Goal: Task Accomplishment & Management: Manage account settings

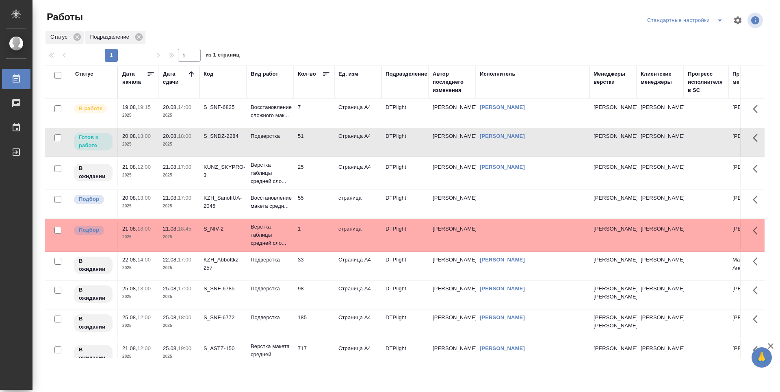
click at [231, 111] on div "KZH_SanofiUA-2045" at bounding box center [223, 107] width 39 height 8
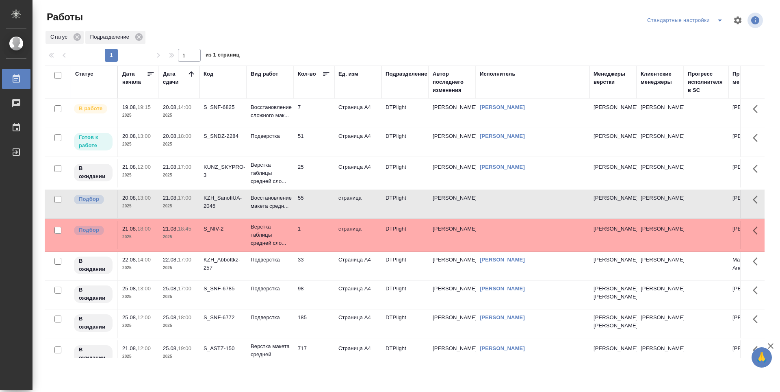
click at [230, 111] on div "KZH_SanofiUA-2045" at bounding box center [223, 107] width 39 height 8
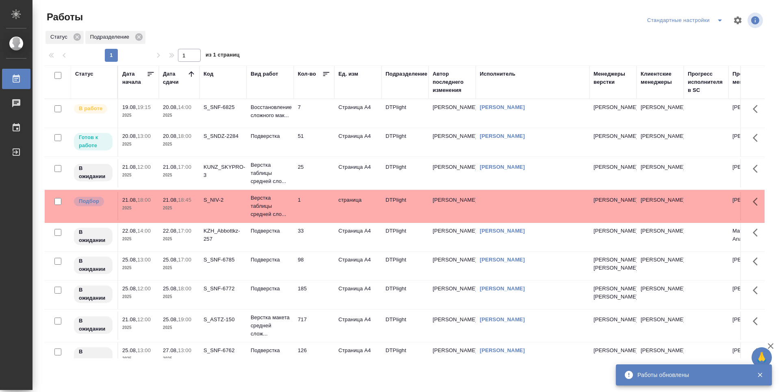
click at [321, 128] on td "51" at bounding box center [314, 113] width 41 height 28
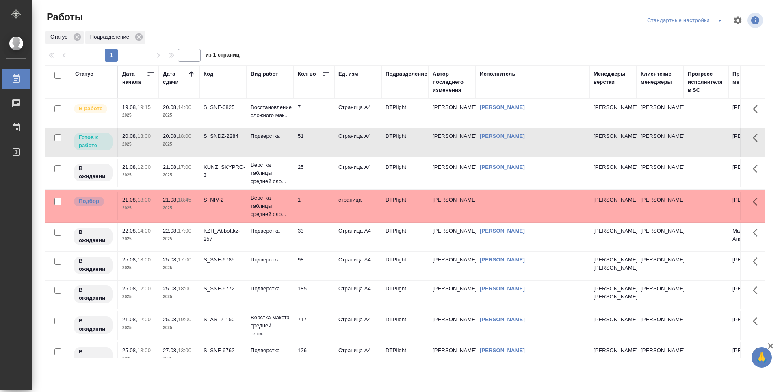
click at [318, 128] on td "51" at bounding box center [314, 113] width 41 height 28
click at [322, 128] on td "25" at bounding box center [314, 113] width 41 height 28
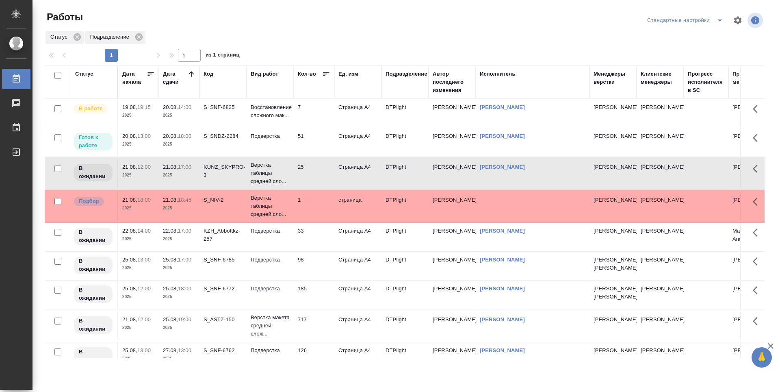
click at [311, 122] on td "7" at bounding box center [314, 113] width 41 height 28
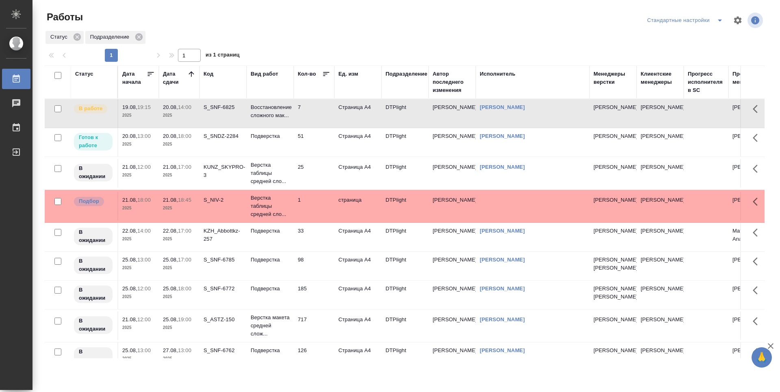
click at [311, 122] on td "7" at bounding box center [314, 113] width 41 height 28
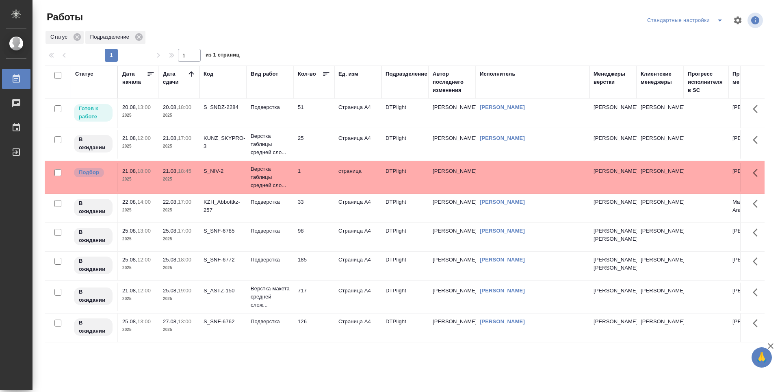
click at [312, 128] on td "1" at bounding box center [314, 113] width 41 height 28
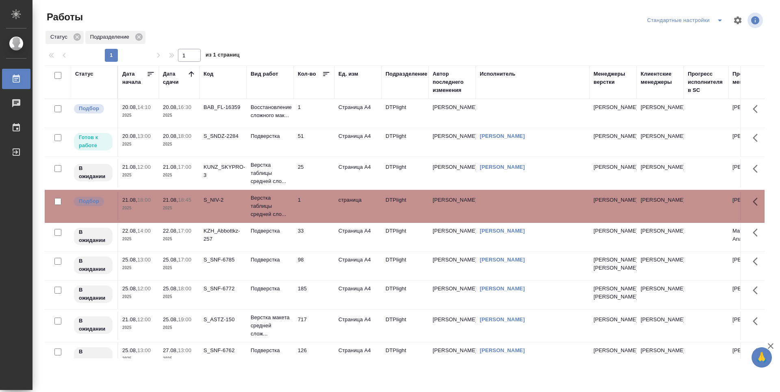
click at [310, 128] on td "33" at bounding box center [314, 113] width 41 height 28
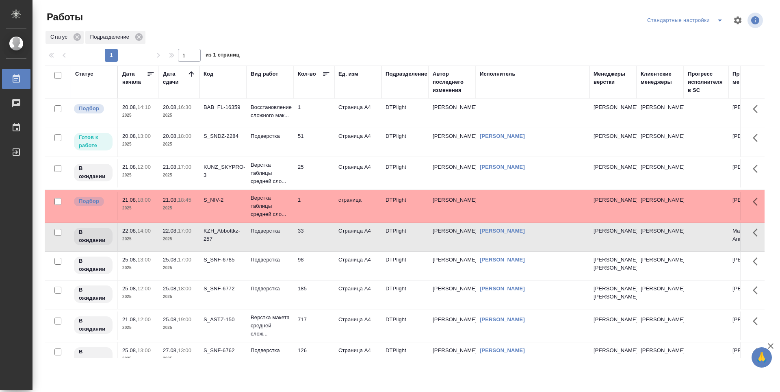
click at [306, 128] on td "1" at bounding box center [314, 113] width 41 height 28
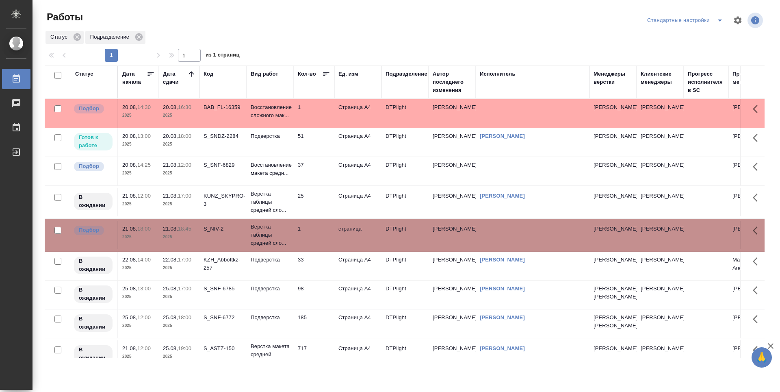
click at [320, 128] on td "51" at bounding box center [314, 113] width 41 height 28
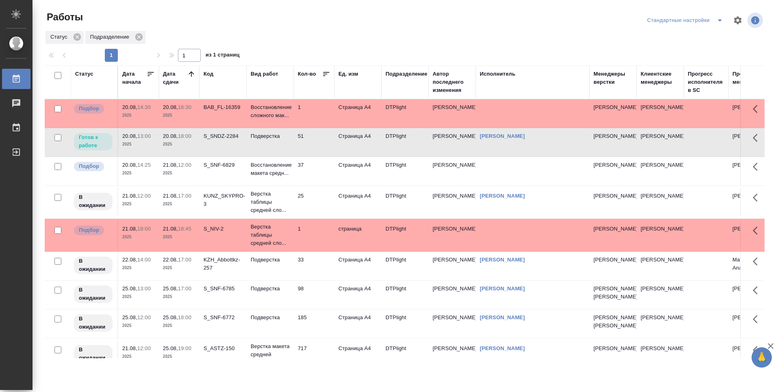
click at [320, 128] on td "51" at bounding box center [314, 113] width 41 height 28
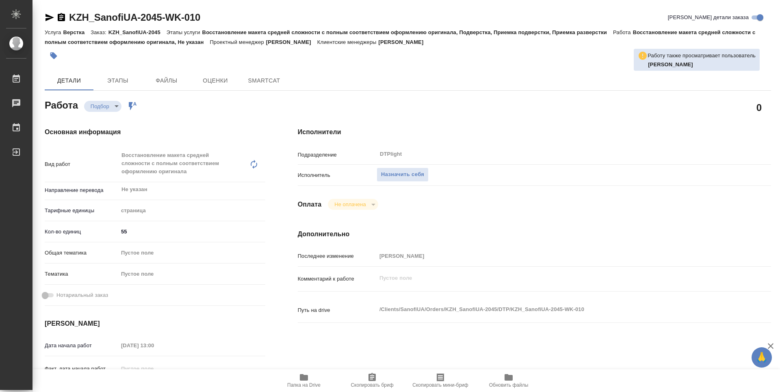
type textarea "x"
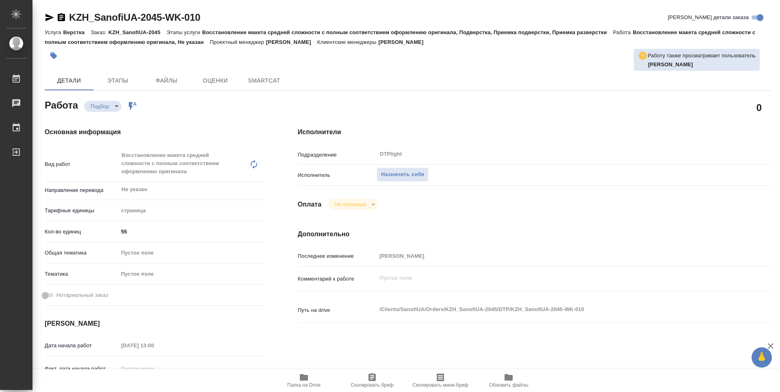
type textarea "x"
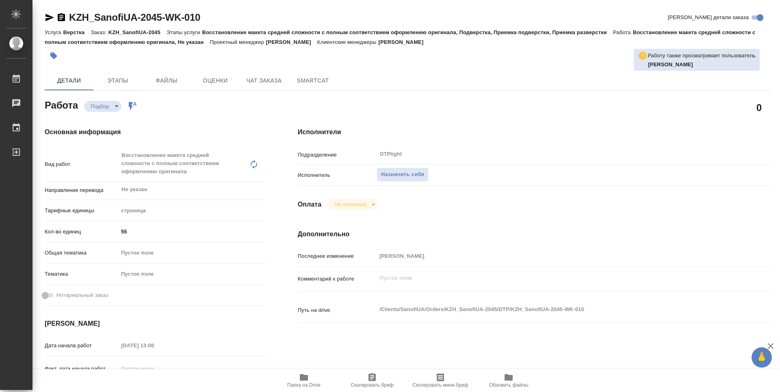
click at [309, 387] on span "Папка на Drive" at bounding box center [303, 385] width 33 height 6
type textarea "x"
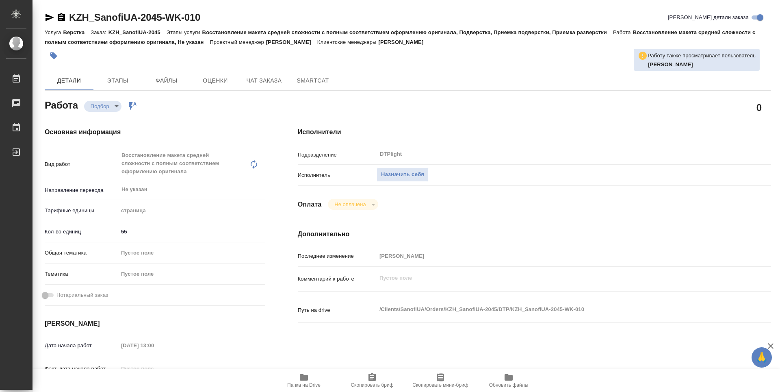
type textarea "x"
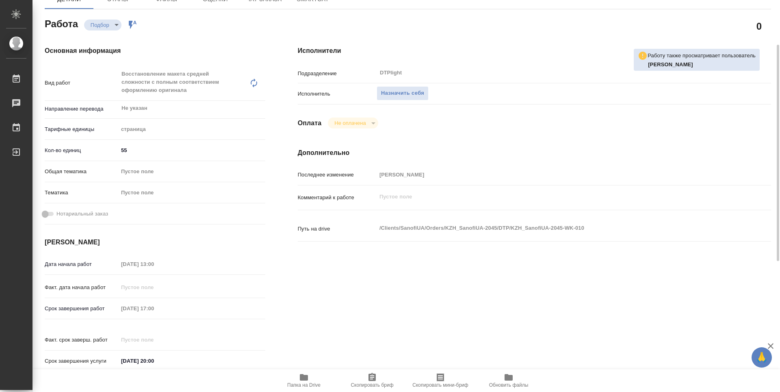
scroll to position [122, 0]
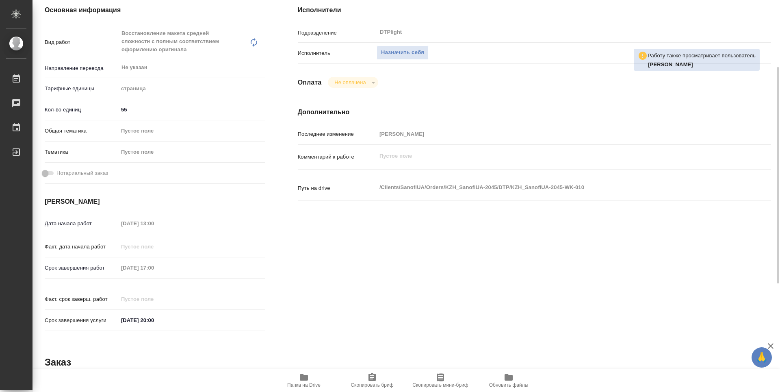
type textarea "x"
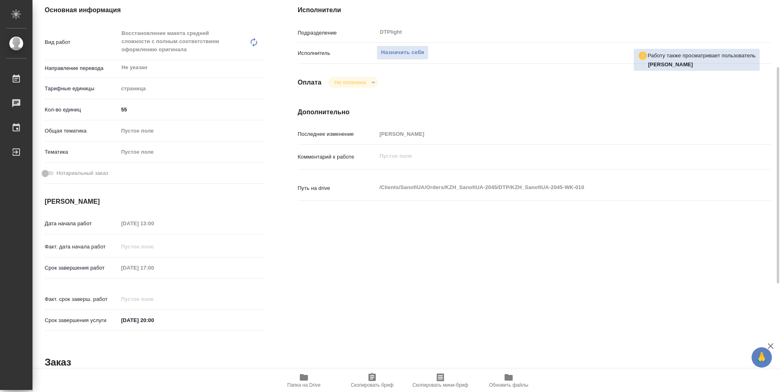
scroll to position [0, 0]
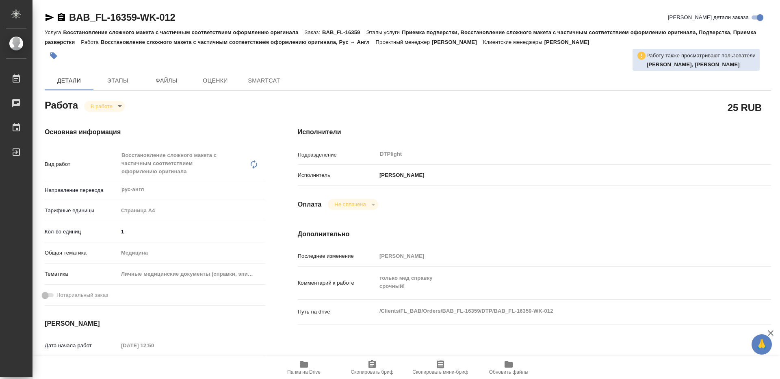
type textarea "x"
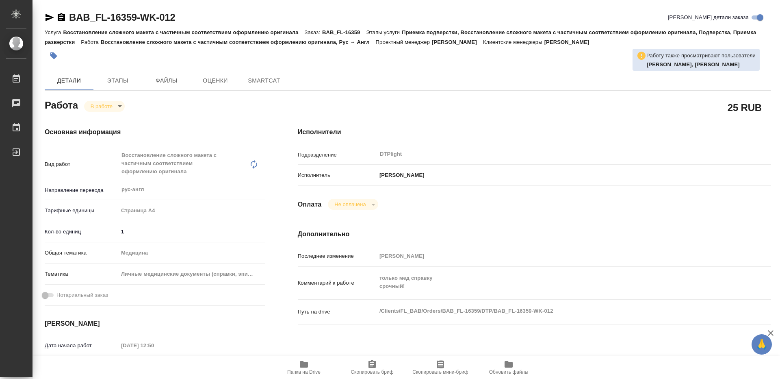
type textarea "x"
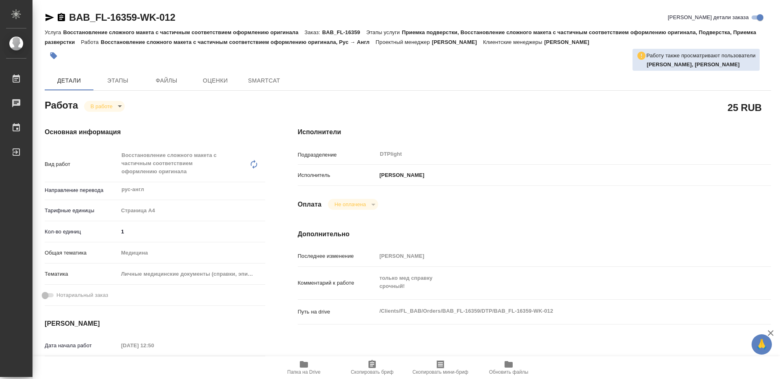
type textarea "x"
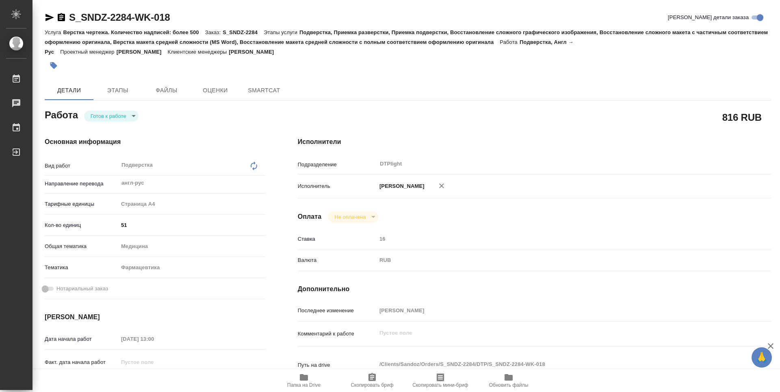
type textarea "x"
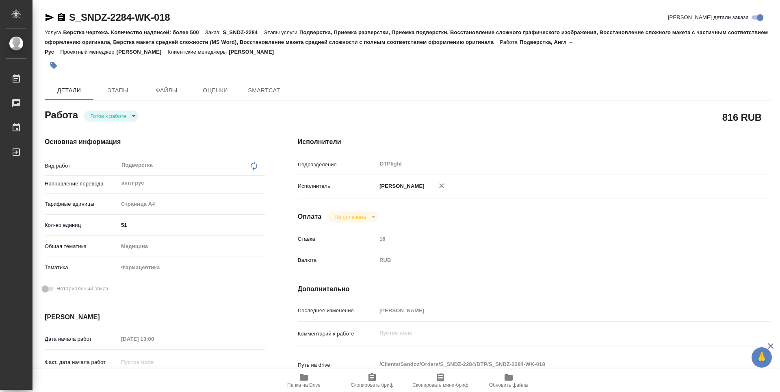
type textarea "x"
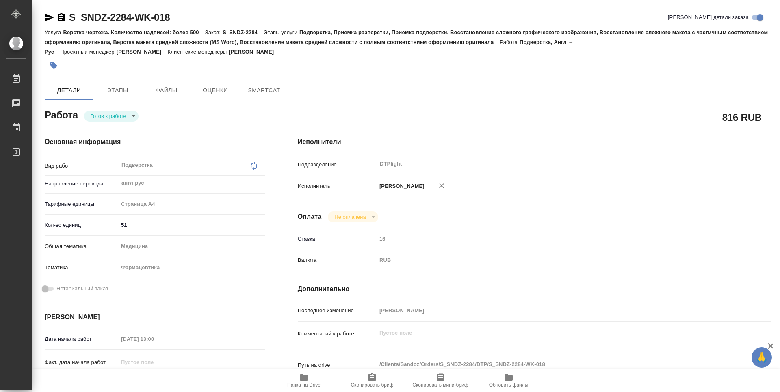
type textarea "x"
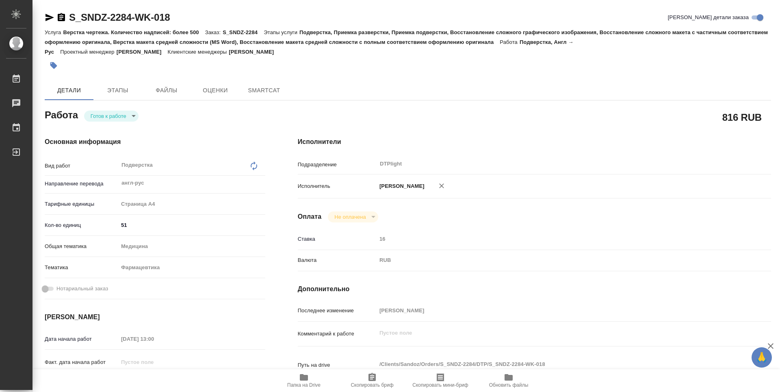
scroll to position [122, 0]
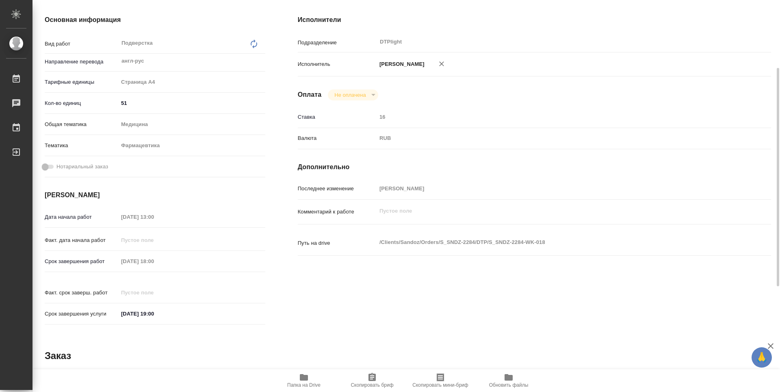
type textarea "x"
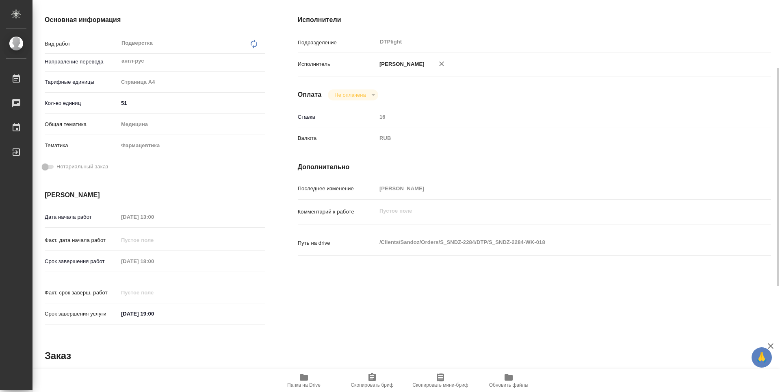
click at [310, 382] on span "Папка на Drive" at bounding box center [303, 385] width 33 height 6
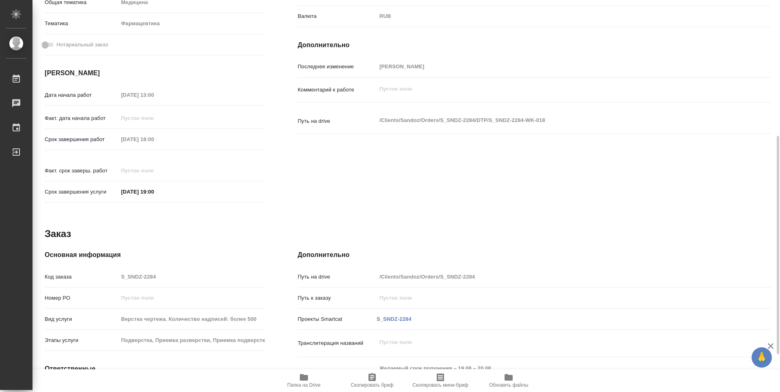
type textarea "x"
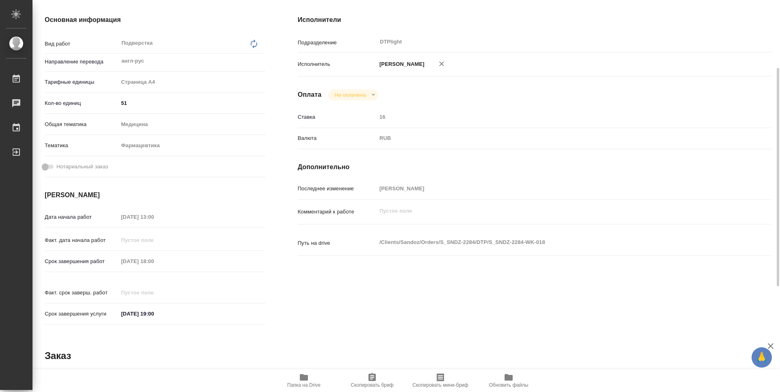
scroll to position [0, 0]
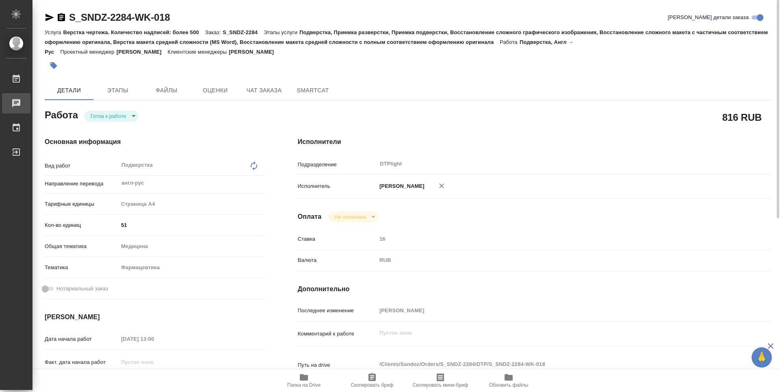
type textarea "x"
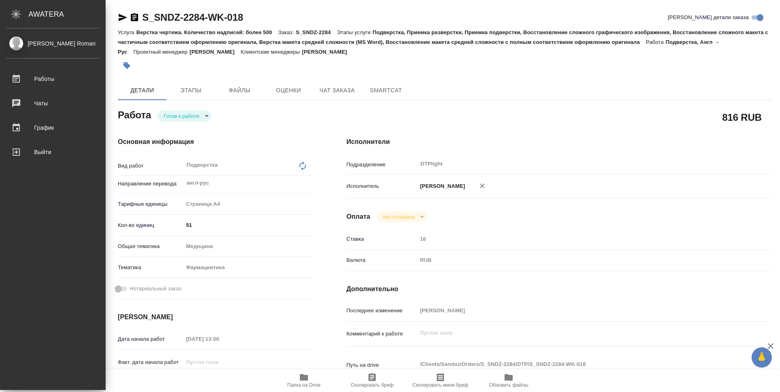
type textarea "x"
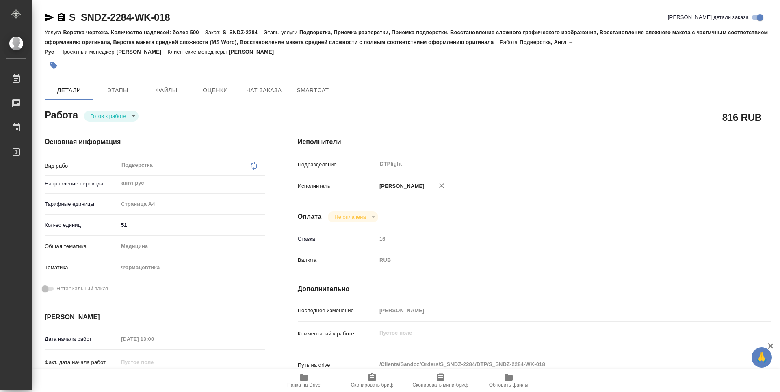
click at [305, 375] on icon "button" at bounding box center [304, 377] width 8 height 7
click at [263, 84] on button "Чат заказа" at bounding box center [264, 90] width 49 height 20
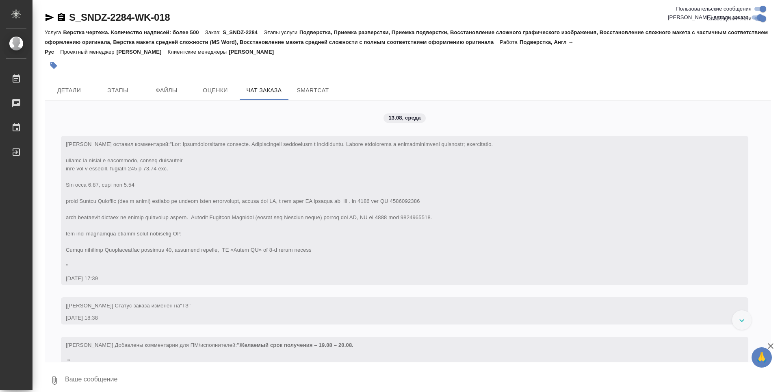
click at [770, 345] on icon "button" at bounding box center [771, 346] width 10 height 10
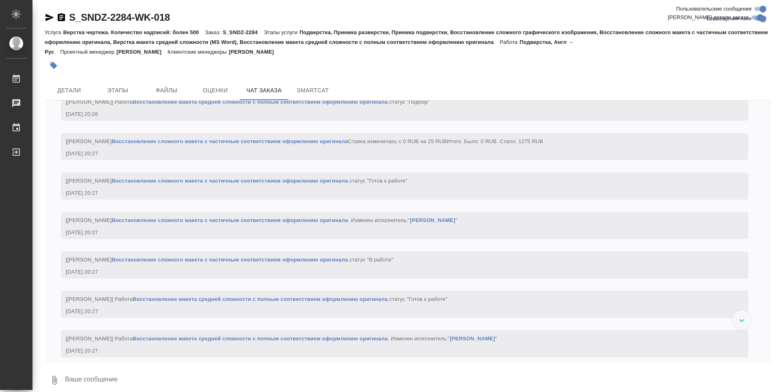
click at [242, 144] on link "Восстановление сложного макета с частичным соответствием оформлению оригинала" at bounding box center [230, 141] width 236 height 6
click at [68, 87] on span "Детали" at bounding box center [69, 90] width 39 height 10
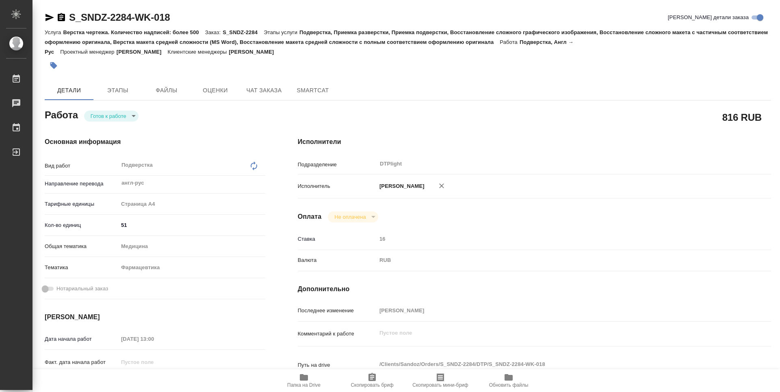
type textarea "x"
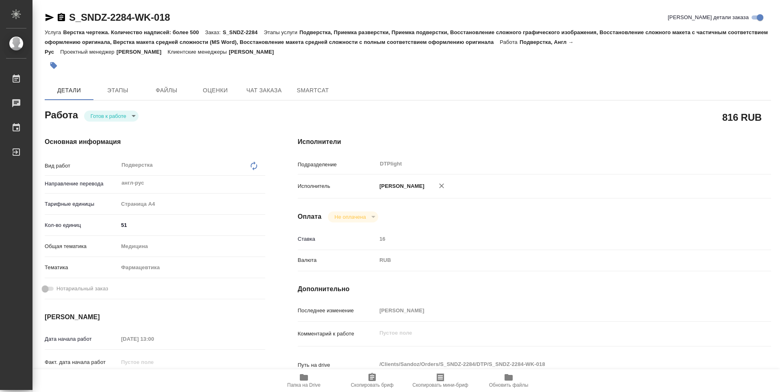
type textarea "x"
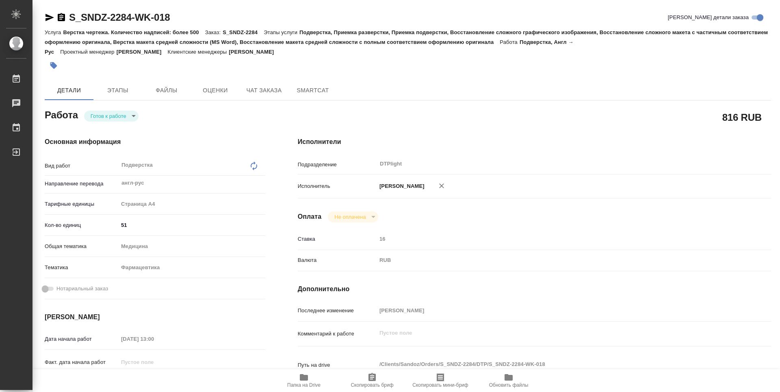
type textarea "x"
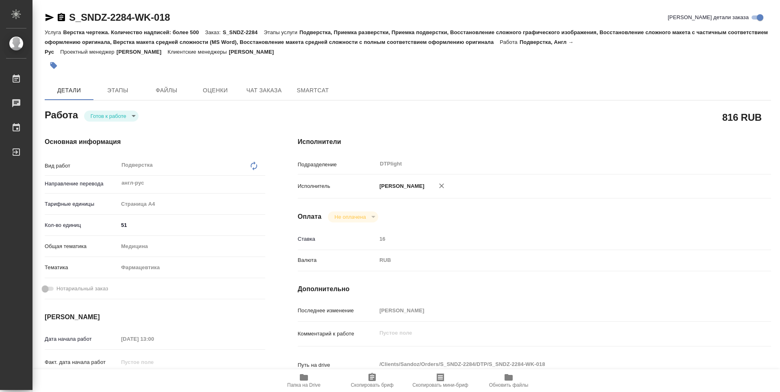
type textarea "x"
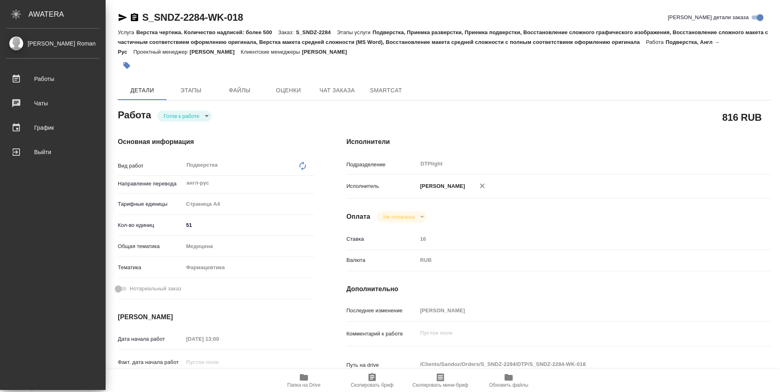
type textarea "x"
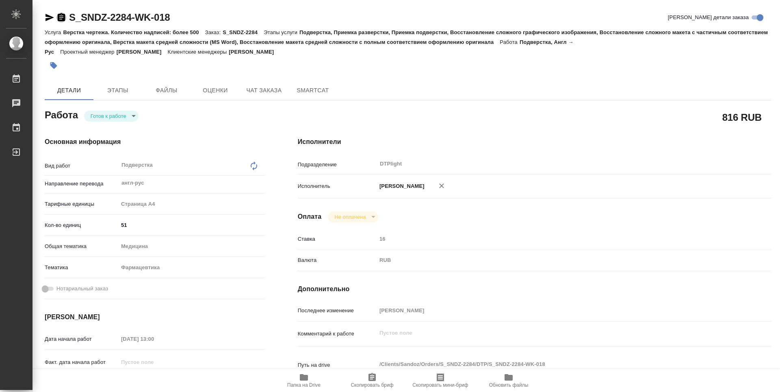
click at [64, 18] on icon "button" at bounding box center [61, 17] width 7 height 8
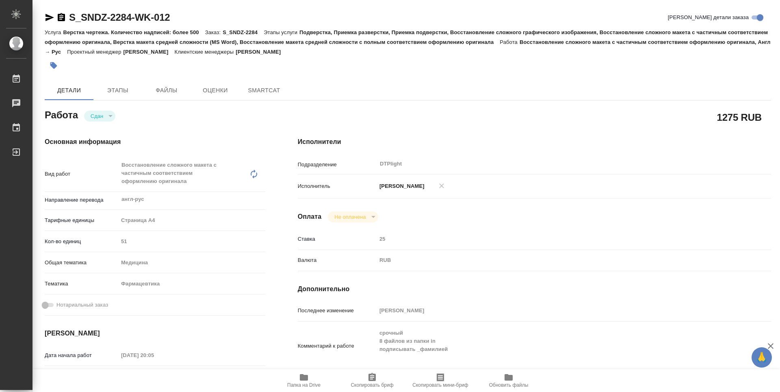
type textarea "x"
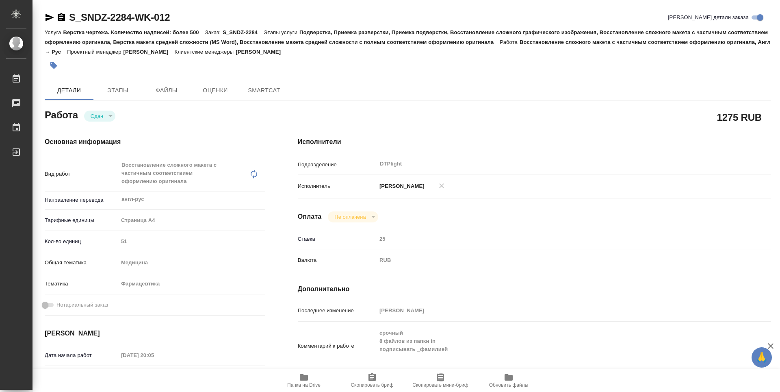
type textarea "x"
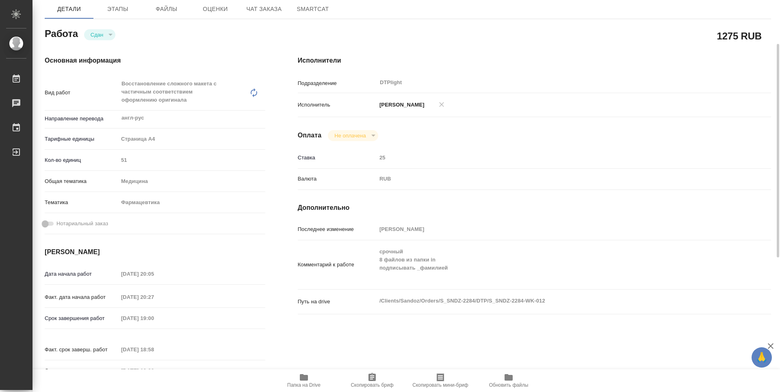
scroll to position [122, 0]
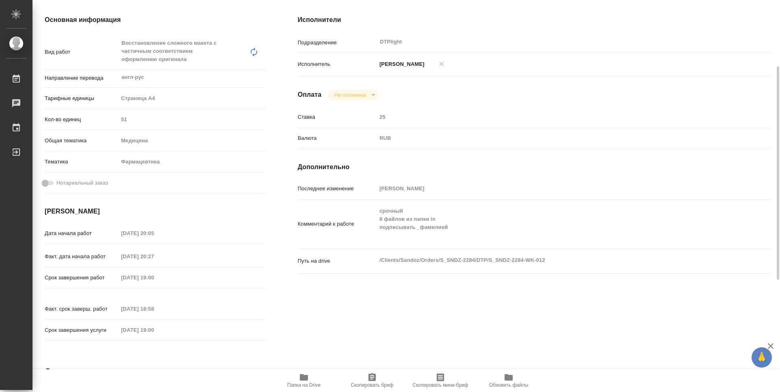
type textarea "x"
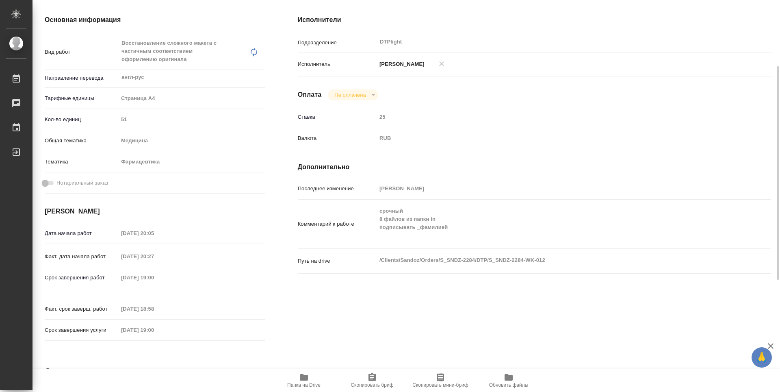
type textarea "x"
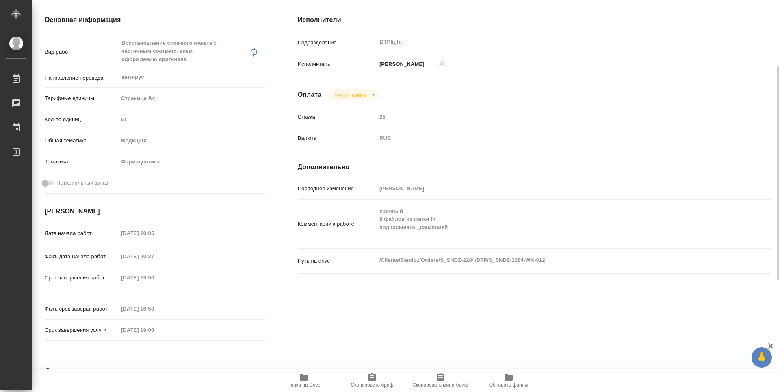
type textarea "x"
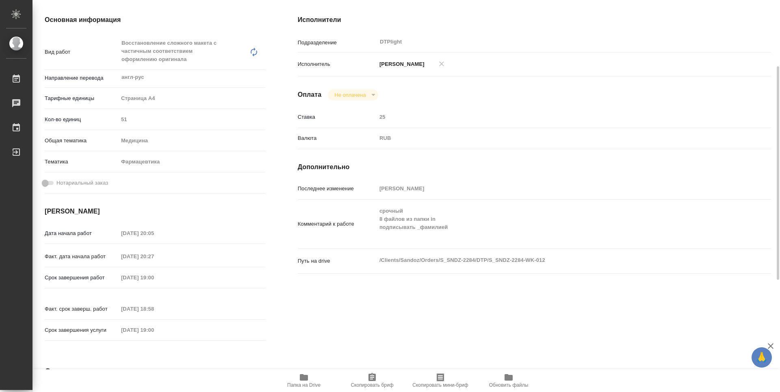
type textarea "x"
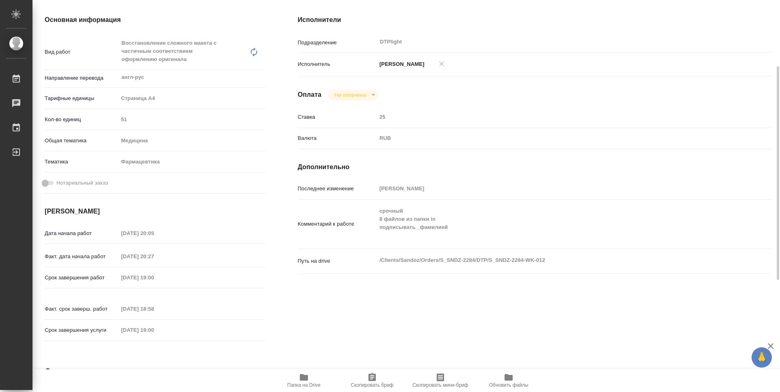
type textarea "x"
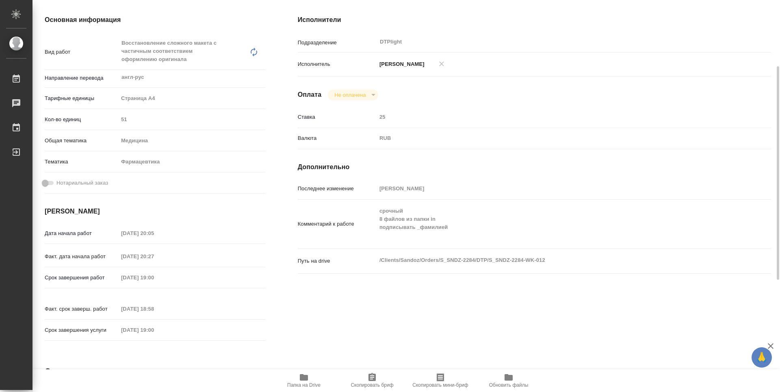
type textarea "x"
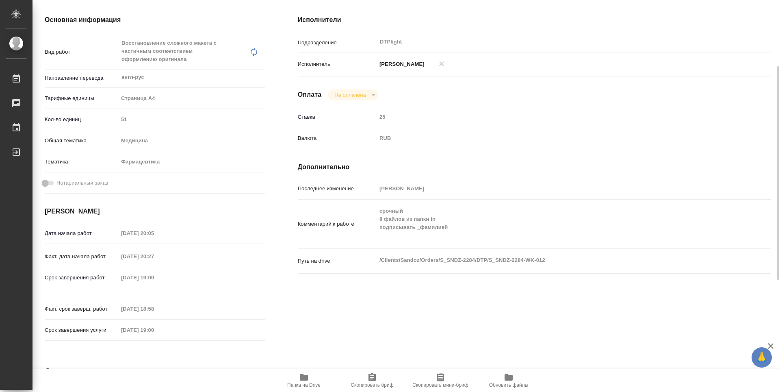
click at [301, 374] on icon "button" at bounding box center [304, 377] width 8 height 7
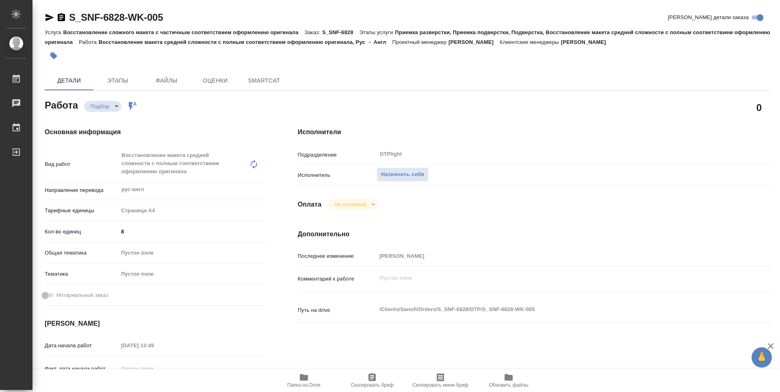
type textarea "x"
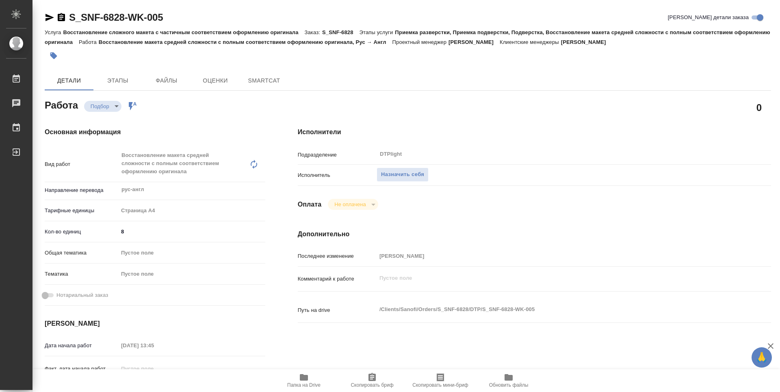
type textarea "x"
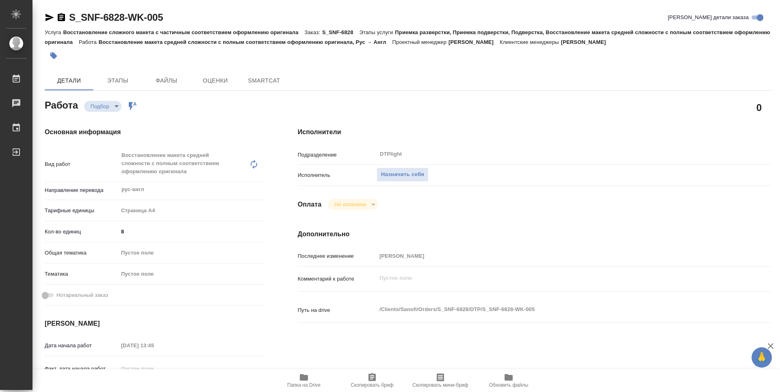
type textarea "x"
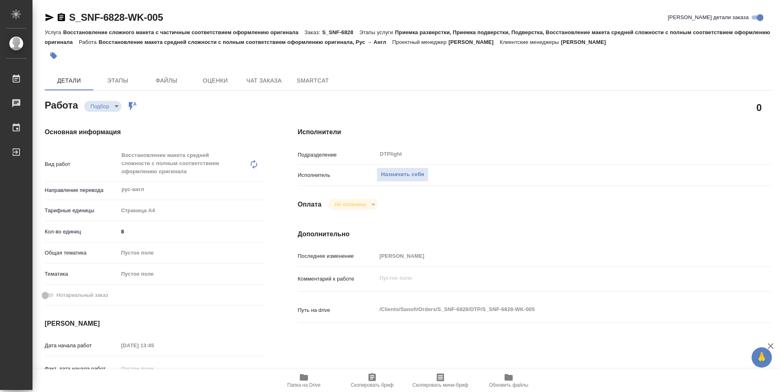
click at [314, 376] on span "Папка на Drive" at bounding box center [304, 379] width 59 height 15
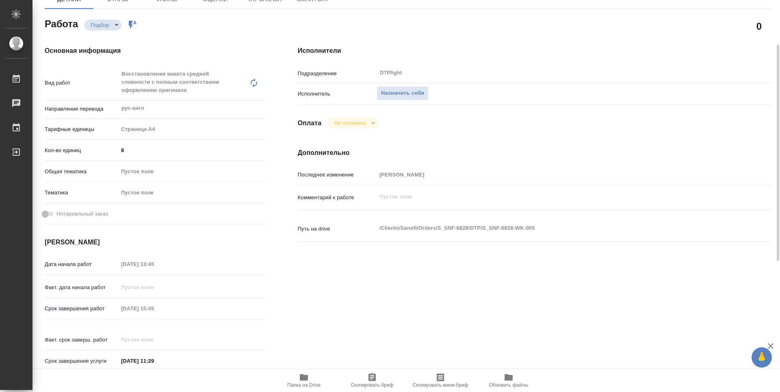
type textarea "x"
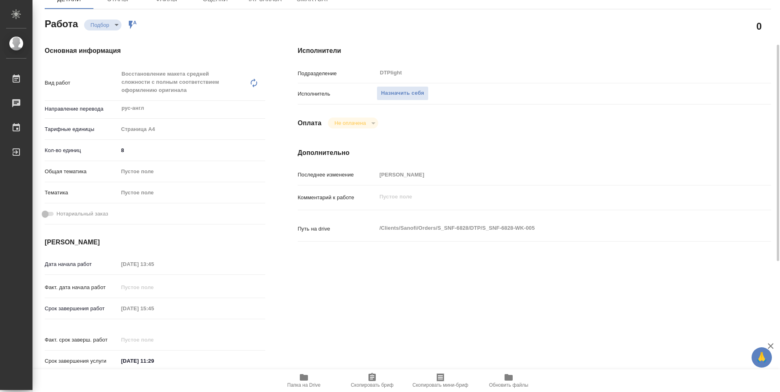
type textarea "x"
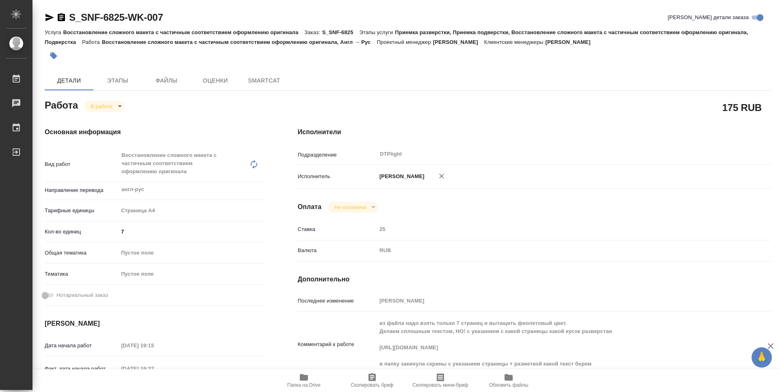
type textarea "x"
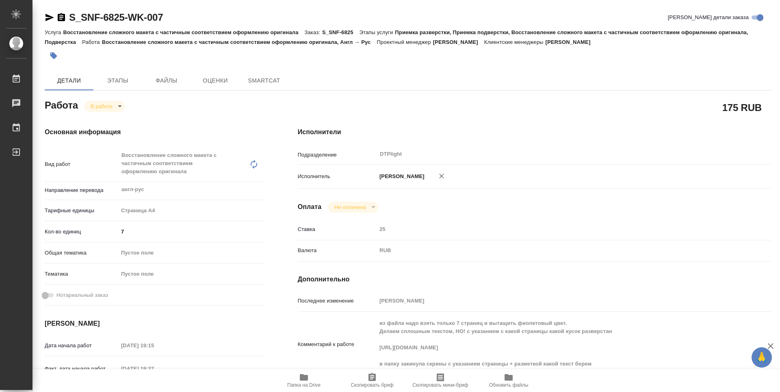
type textarea "x"
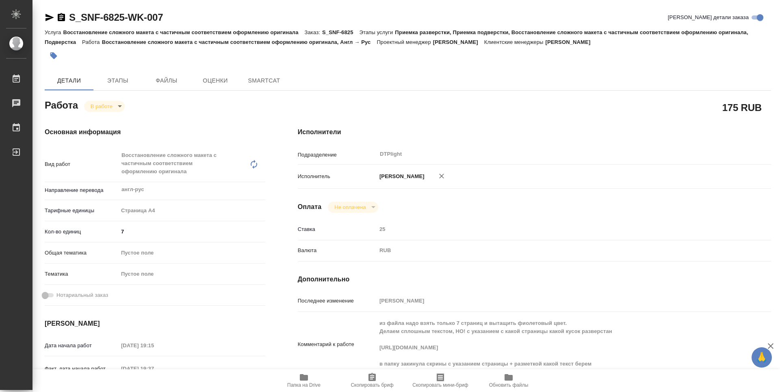
type textarea "x"
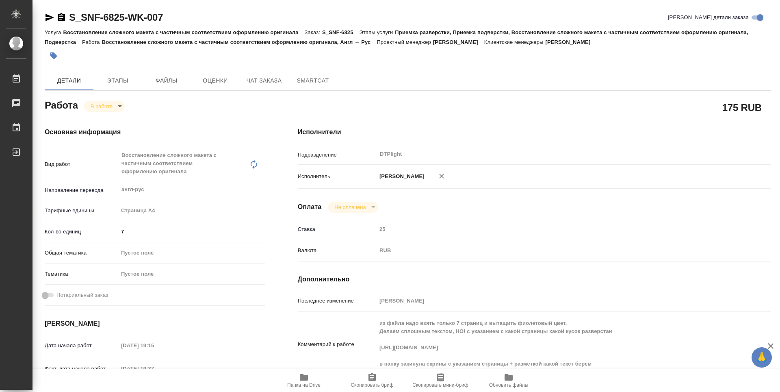
scroll to position [81, 0]
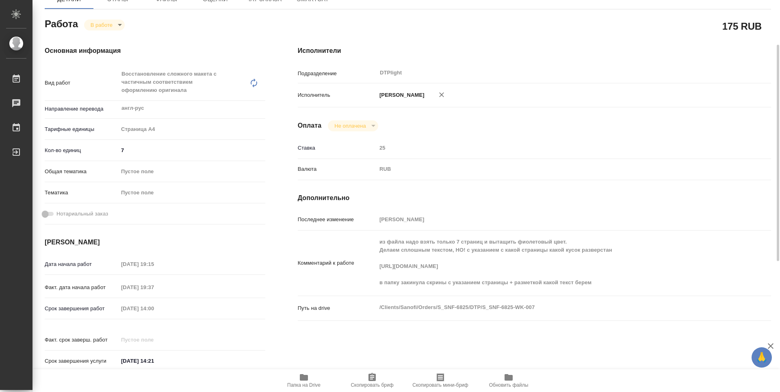
type textarea "x"
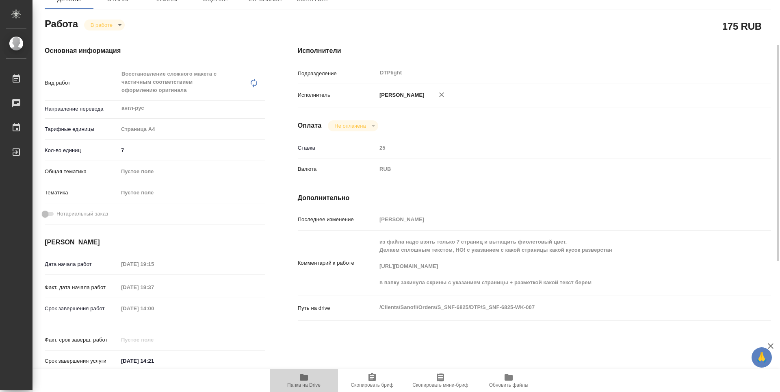
click at [302, 383] on span "Папка на Drive" at bounding box center [303, 385] width 33 height 6
type textarea "x"
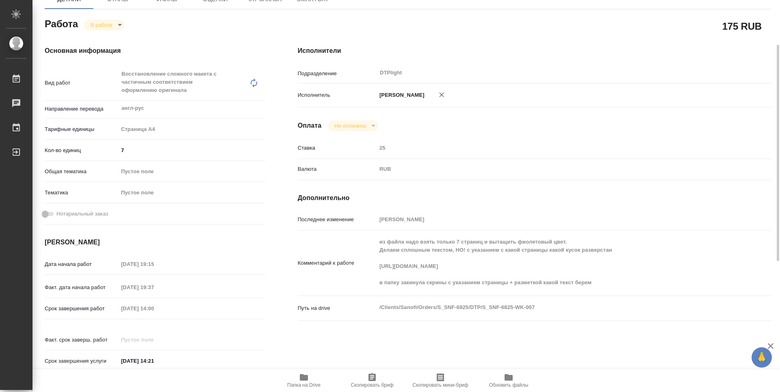
type textarea "x"
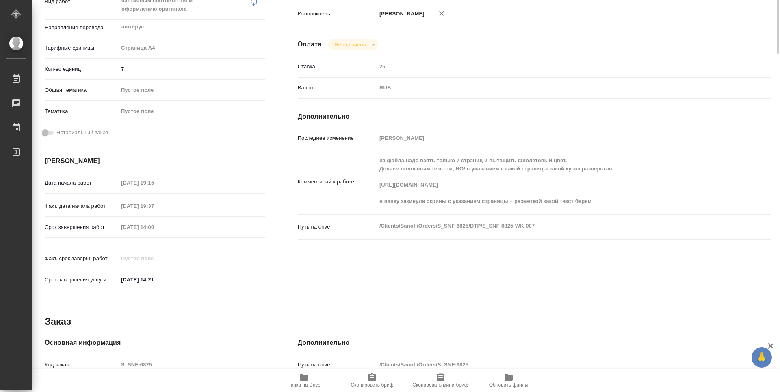
scroll to position [0, 0]
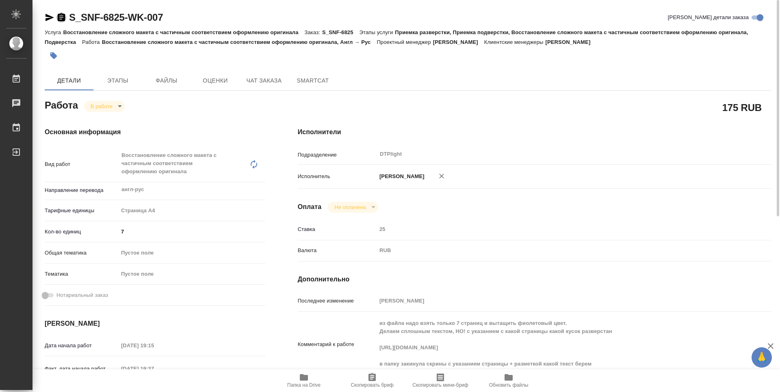
click at [59, 20] on icon "button" at bounding box center [61, 17] width 7 height 8
type textarea "x"
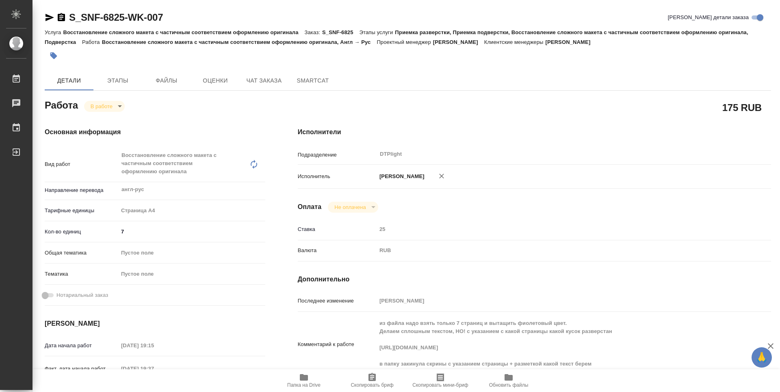
type textarea "x"
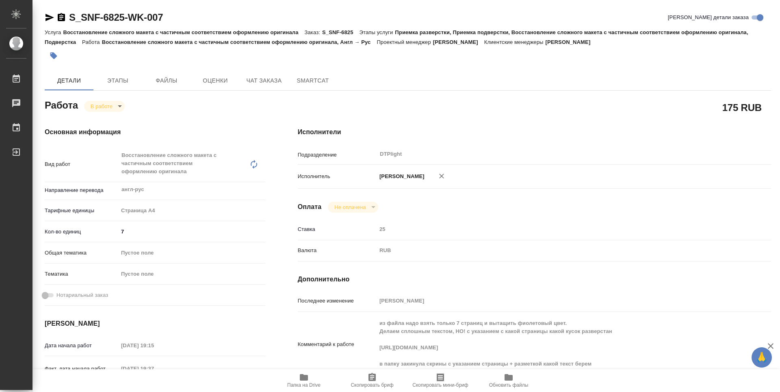
type textarea "x"
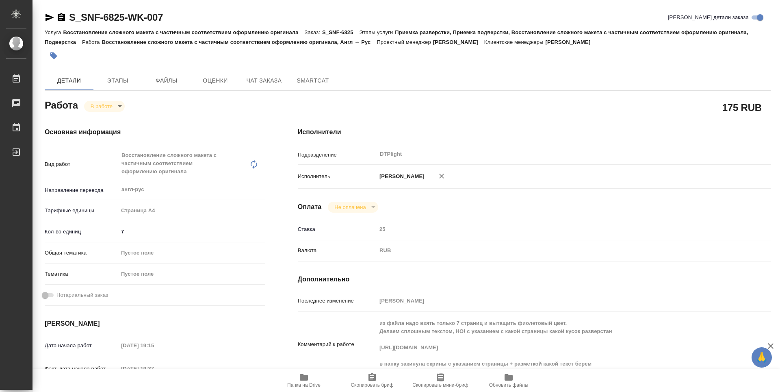
type textarea "x"
click at [116, 110] on body "🙏 .cls-1 fill:#fff; AWATERA Guselnikov Roman Работы 0 Чаты График Выйти S_SNF-6…" at bounding box center [390, 196] width 780 height 392
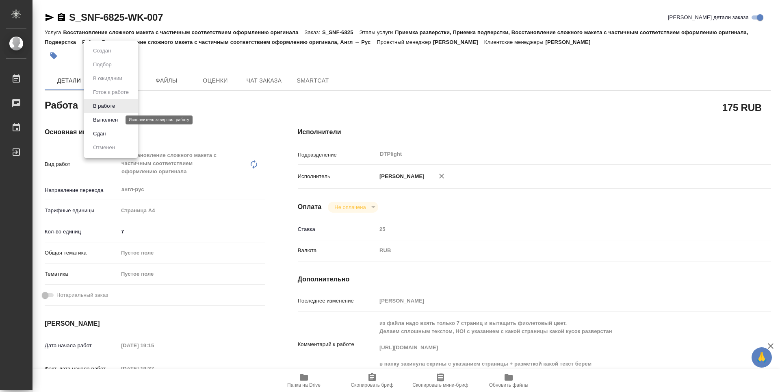
click at [104, 120] on button "Выполнен" at bounding box center [106, 119] width 30 height 9
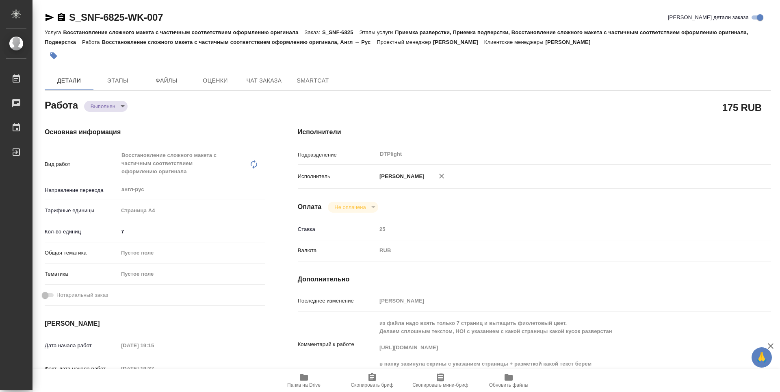
type textarea "x"
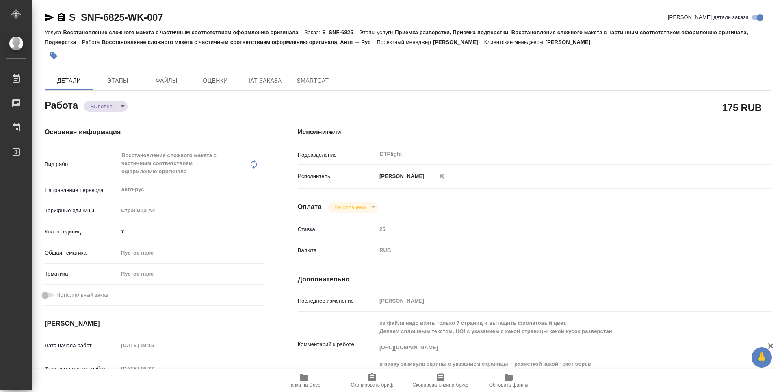
type textarea "x"
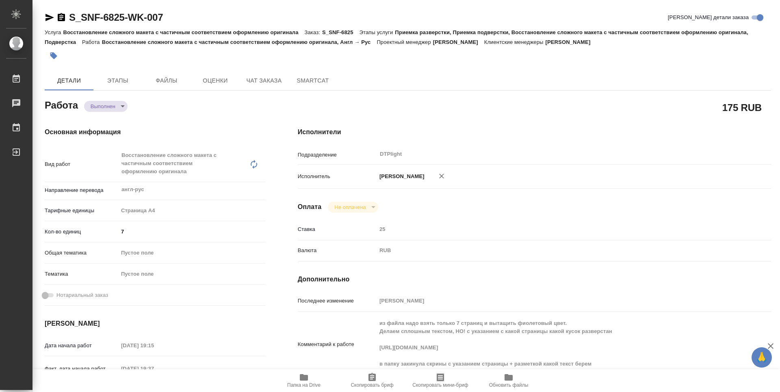
type textarea "x"
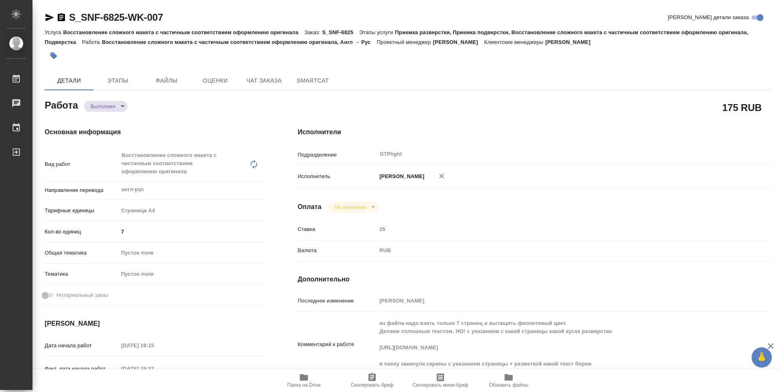
type textarea "x"
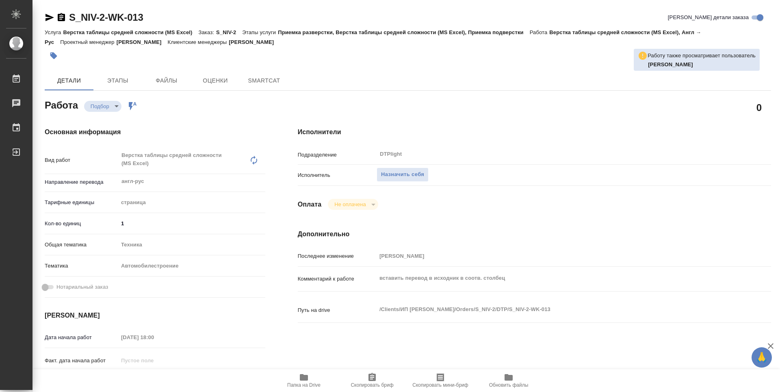
type textarea "x"
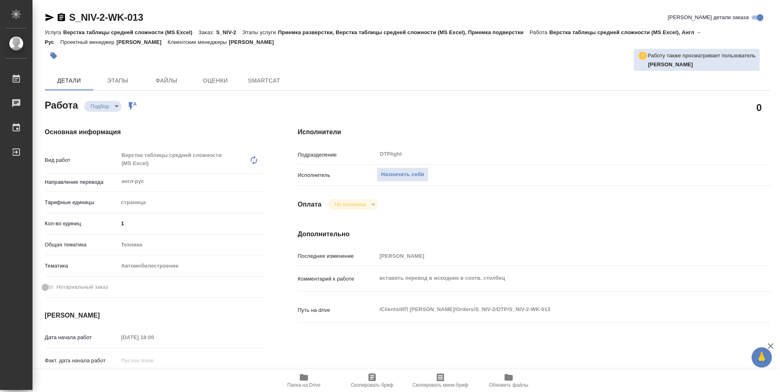
type textarea "x"
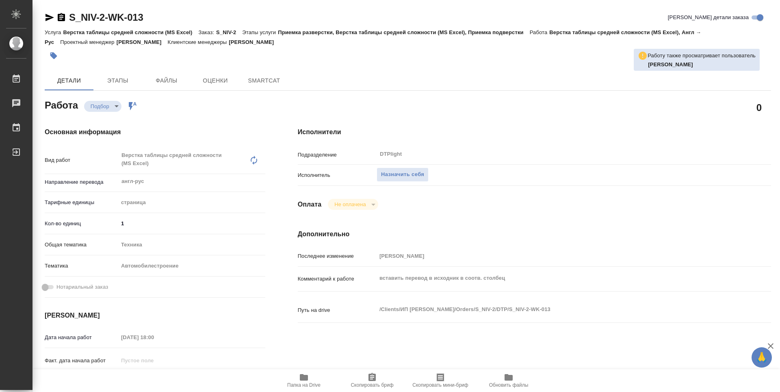
type textarea "x"
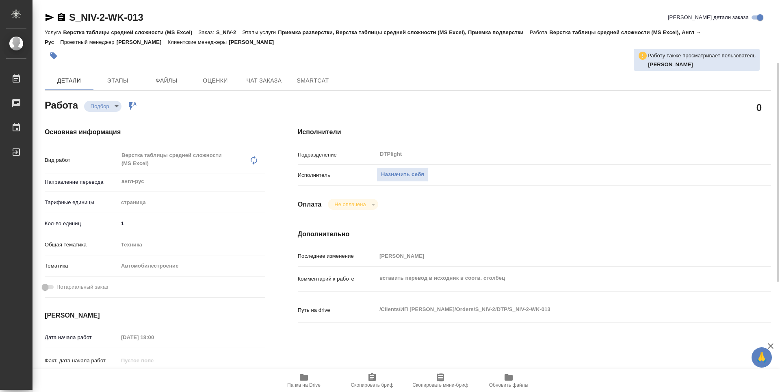
scroll to position [41, 0]
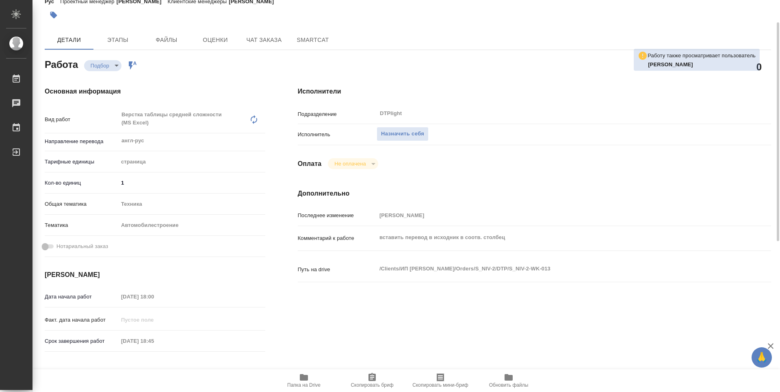
type textarea "x"
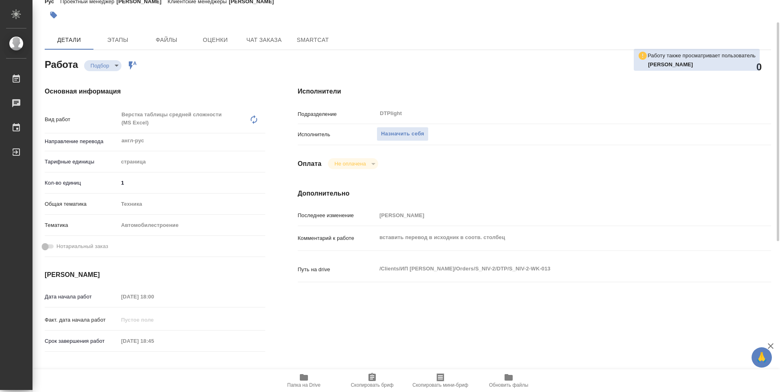
type textarea "x"
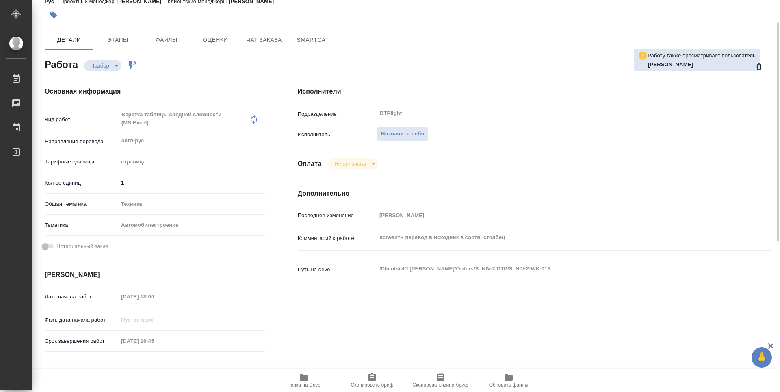
click at [303, 388] on button "Папка на Drive" at bounding box center [304, 380] width 68 height 23
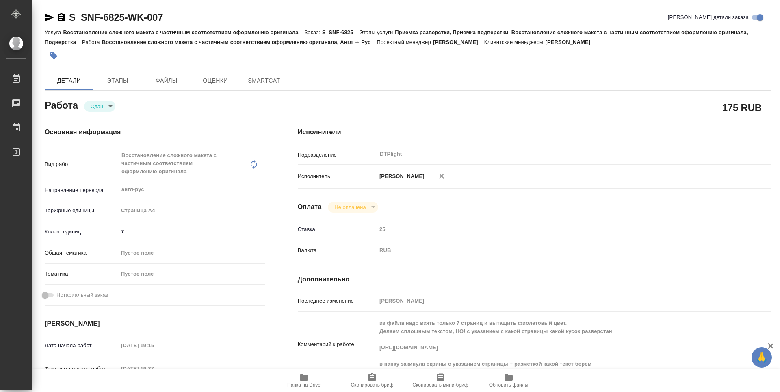
type textarea "x"
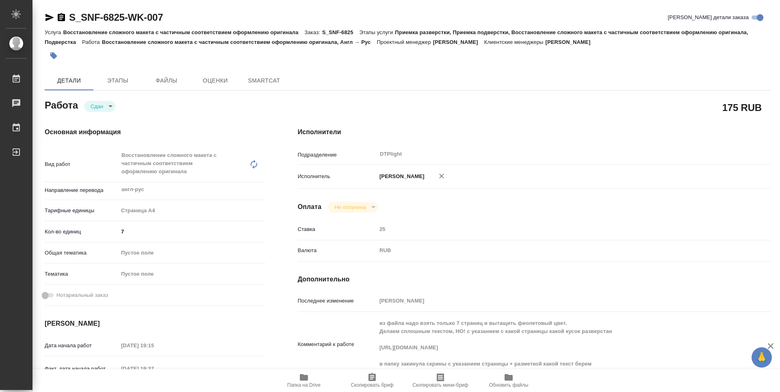
type textarea "x"
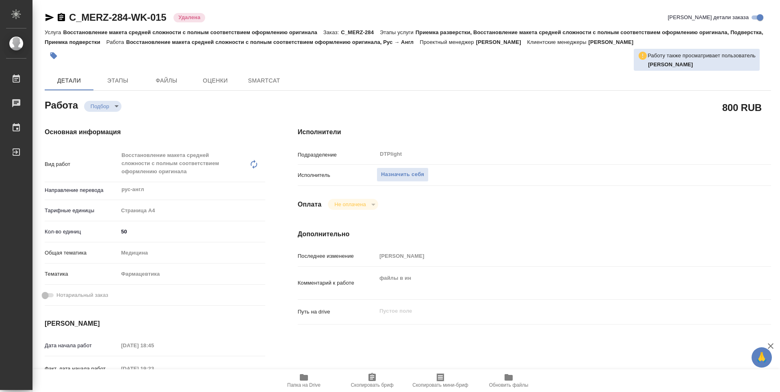
type textarea "x"
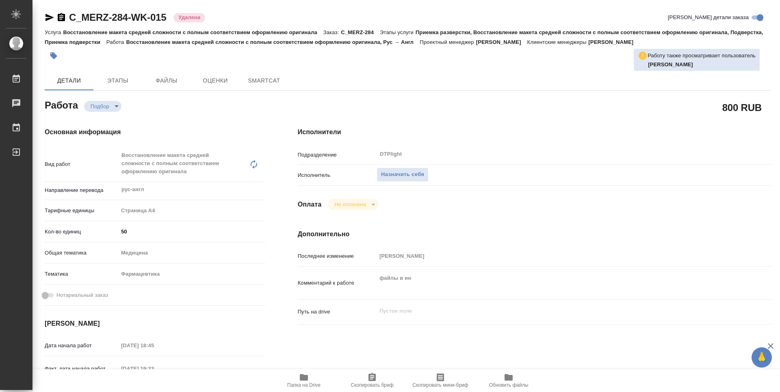
type textarea "x"
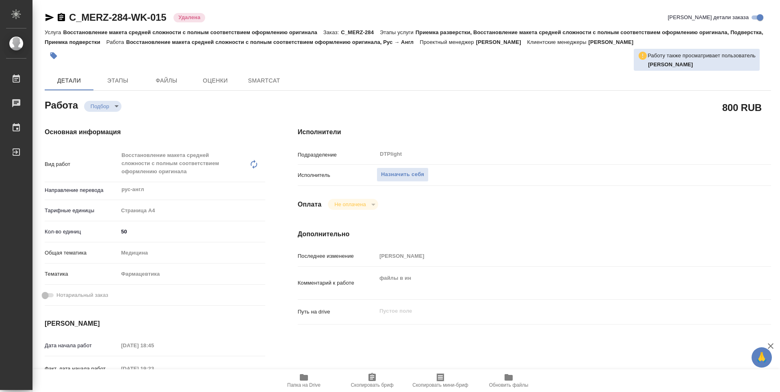
type textarea "x"
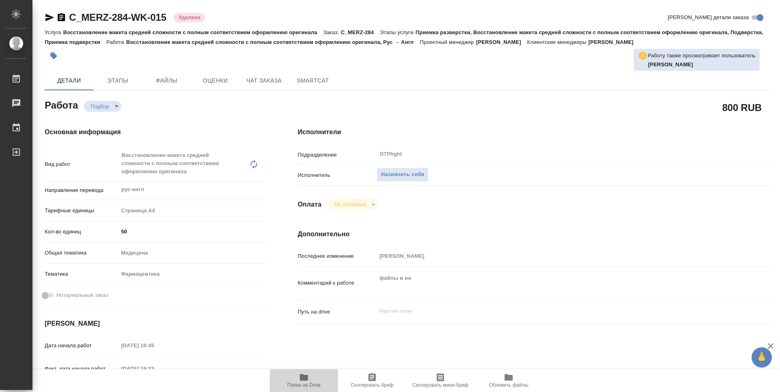
click at [312, 380] on span "Папка на Drive" at bounding box center [304, 379] width 59 height 15
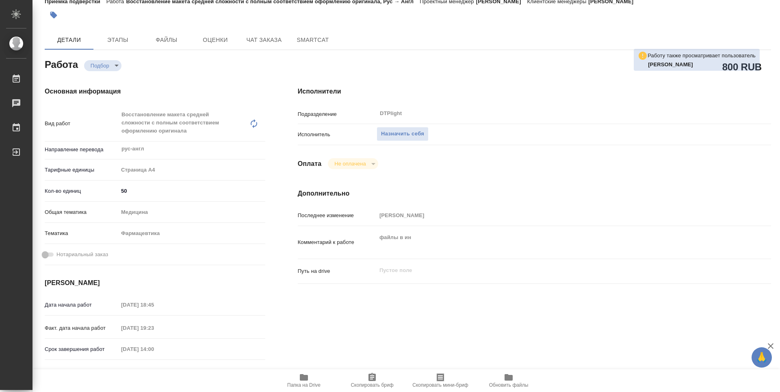
type textarea "x"
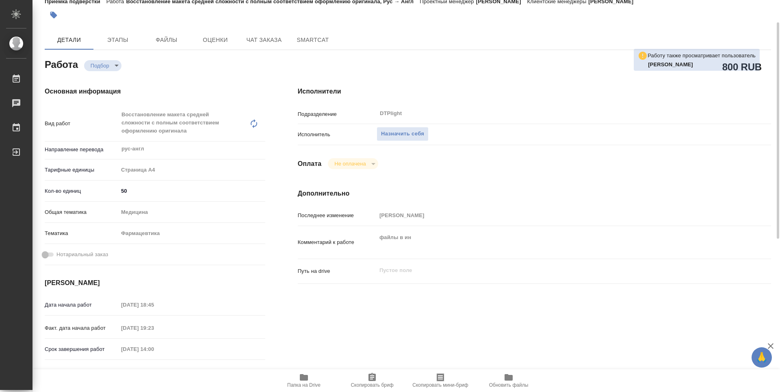
type textarea "x"
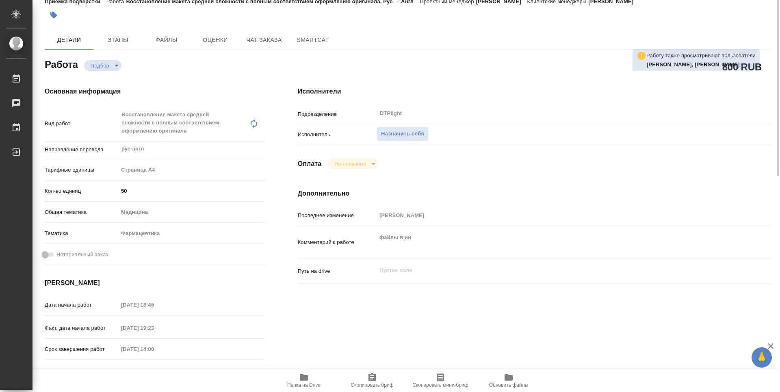
scroll to position [0, 0]
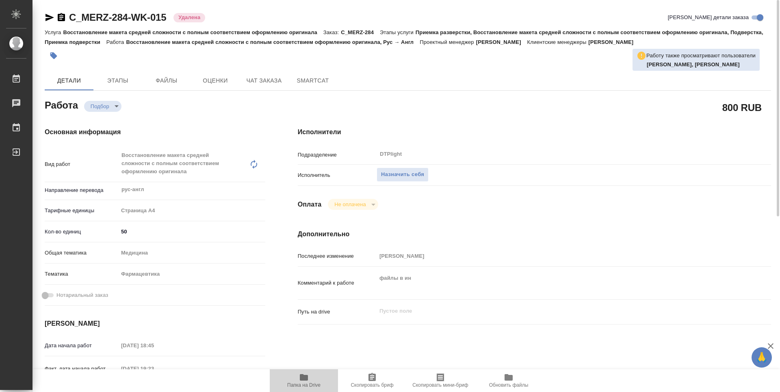
click at [299, 381] on icon "button" at bounding box center [304, 377] width 10 height 10
click at [271, 74] on button "Чат заказа" at bounding box center [264, 81] width 49 height 20
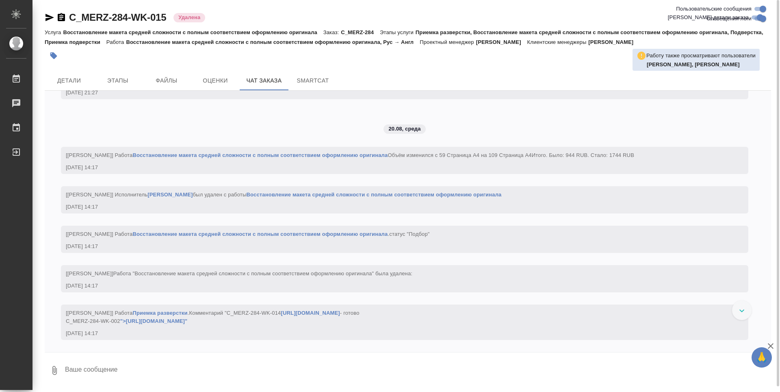
scroll to position [3298, 0]
click at [163, 76] on span "Файлы" at bounding box center [166, 81] width 39 height 10
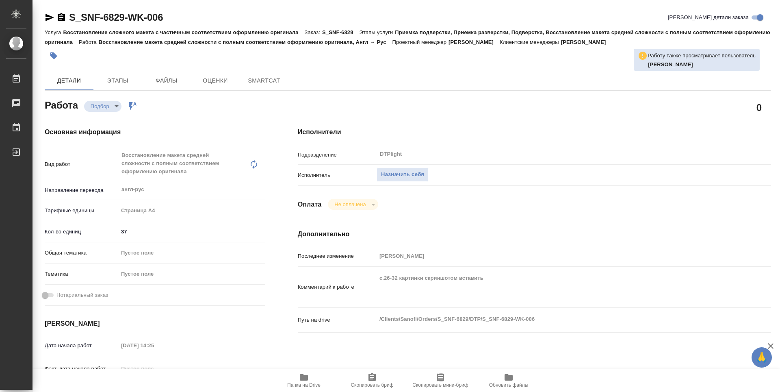
type textarea "x"
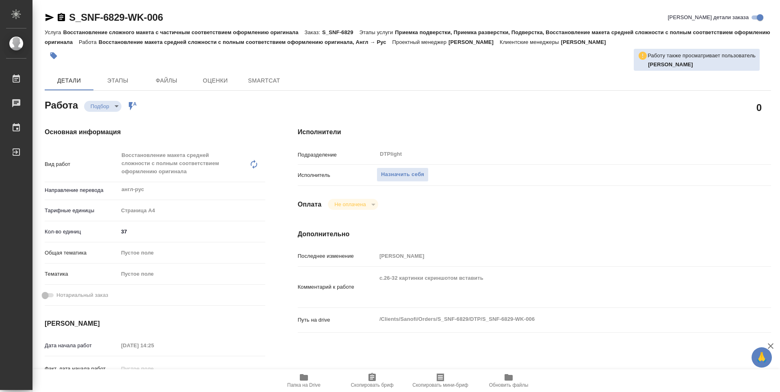
type textarea "x"
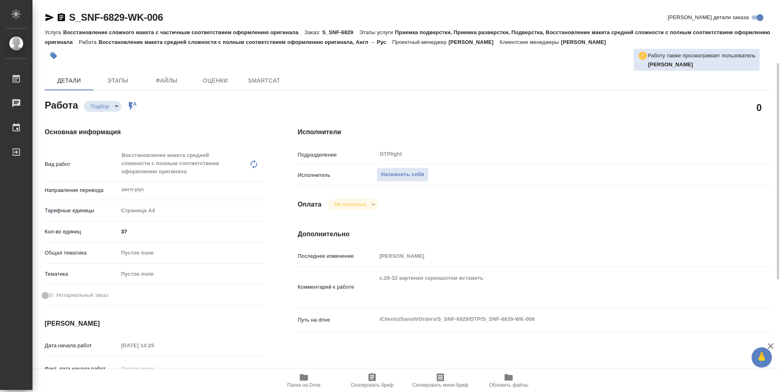
scroll to position [203, 0]
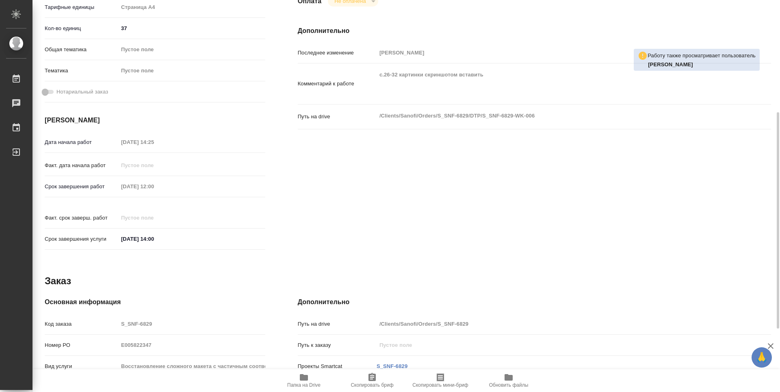
type textarea "x"
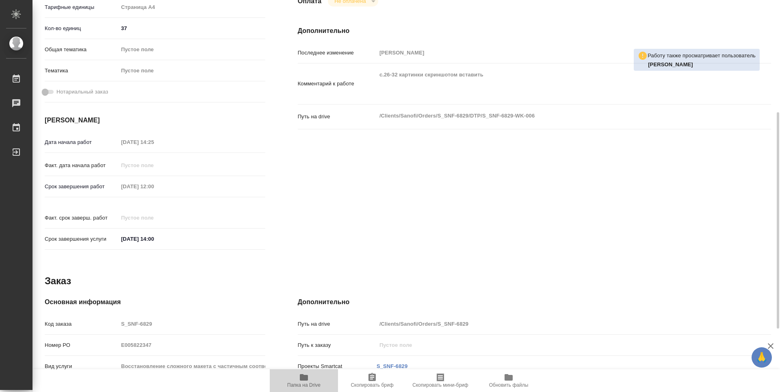
drag, startPoint x: 317, startPoint y: 379, endPoint x: 309, endPoint y: 375, distance: 9.6
click at [317, 379] on span "Папка на Drive" at bounding box center [304, 379] width 59 height 15
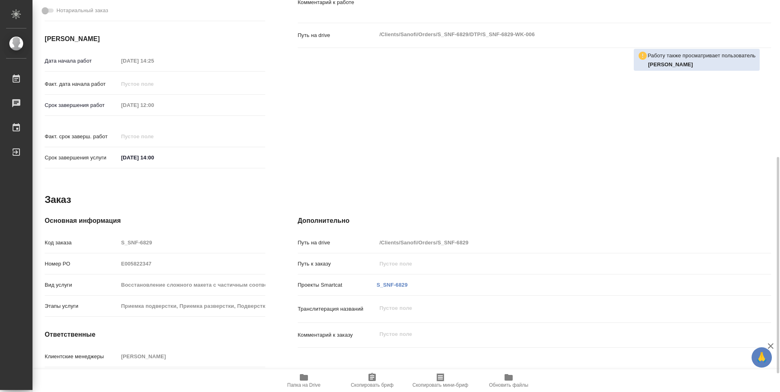
type textarea "x"
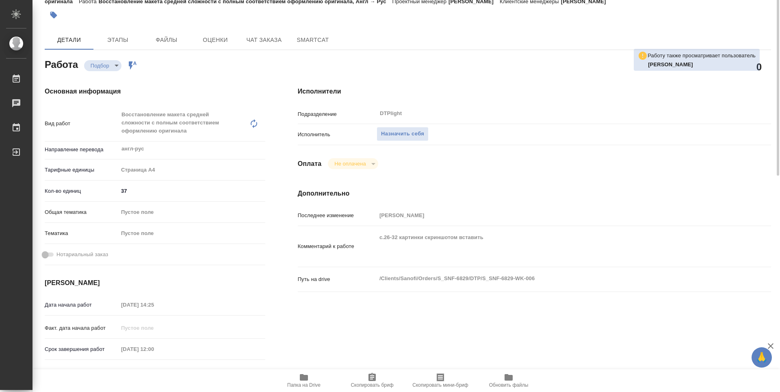
scroll to position [0, 0]
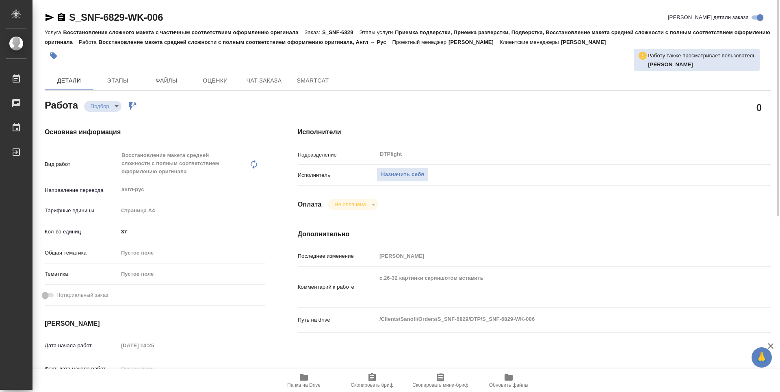
type textarea "x"
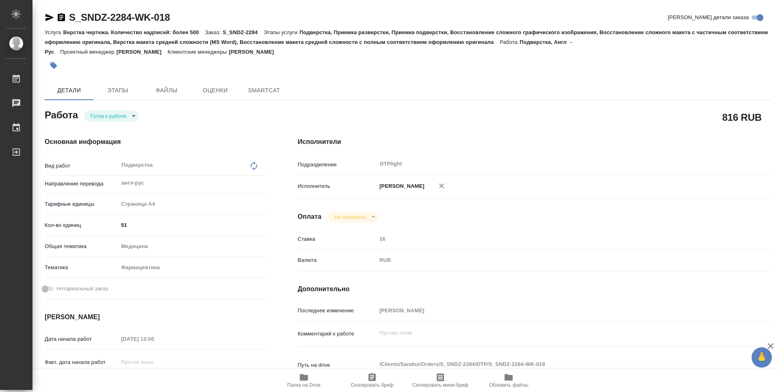
type textarea "x"
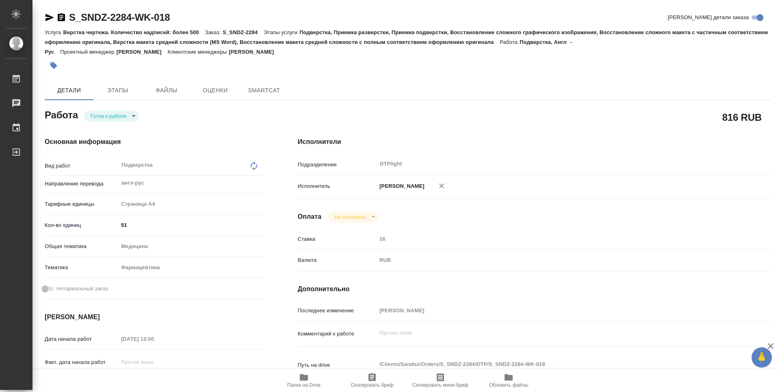
type textarea "x"
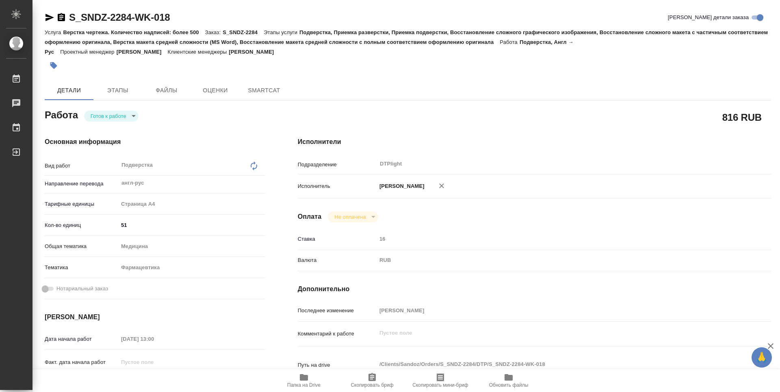
type textarea "x"
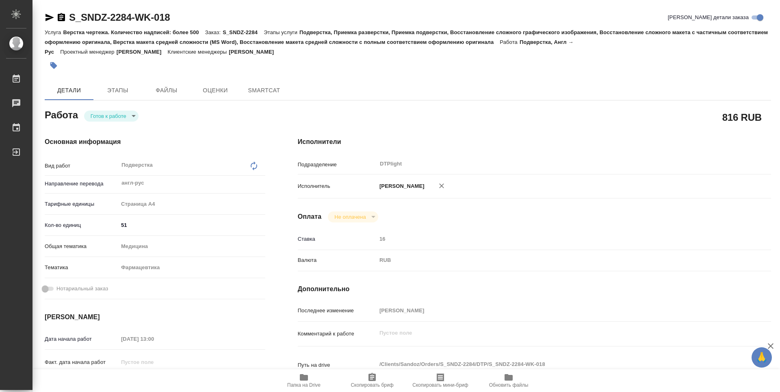
type textarea "x"
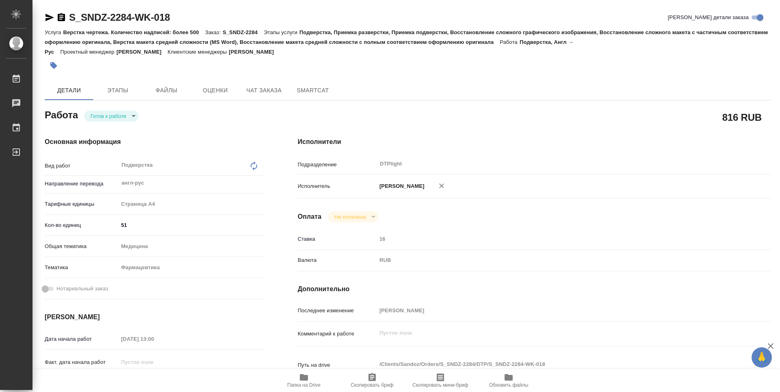
type textarea "x"
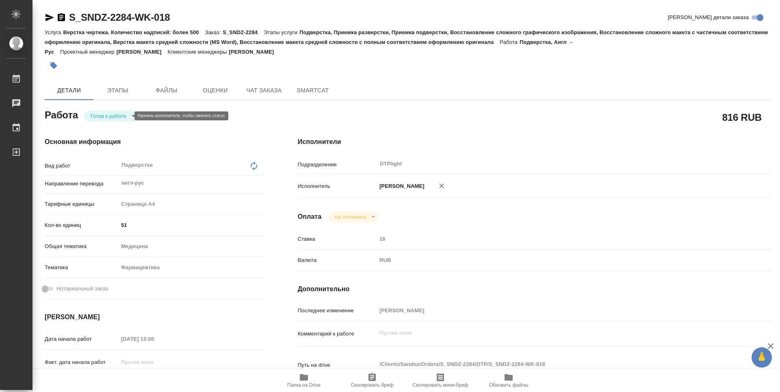
click at [134, 117] on body "🙏 .cls-1 fill:#fff; AWATERA Guselnikov Roman Работы Чаты График Выйти S_SNDZ-22…" at bounding box center [390, 196] width 780 height 392
click at [110, 118] on button "В работе" at bounding box center [104, 115] width 27 height 9
type textarea "x"
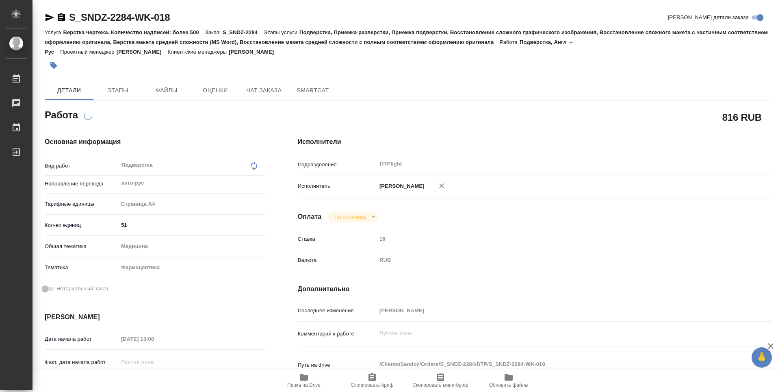
type textarea "x"
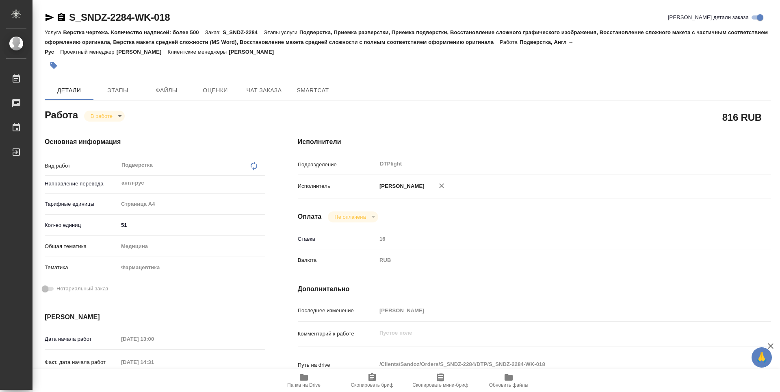
type textarea "x"
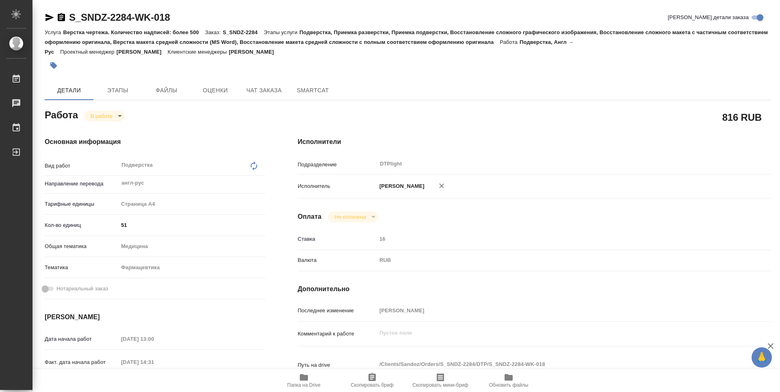
type textarea "x"
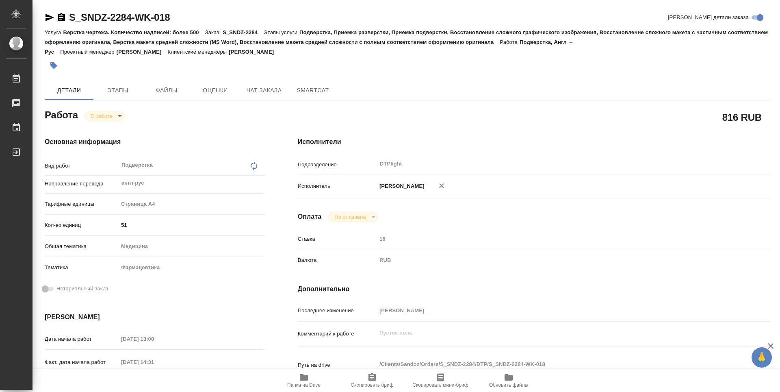
type textarea "x"
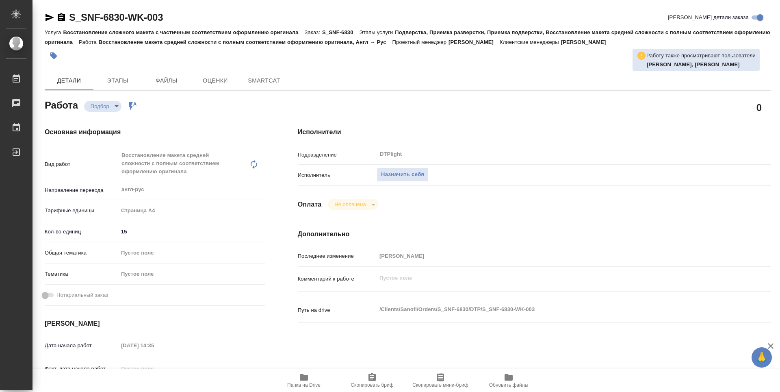
type textarea "x"
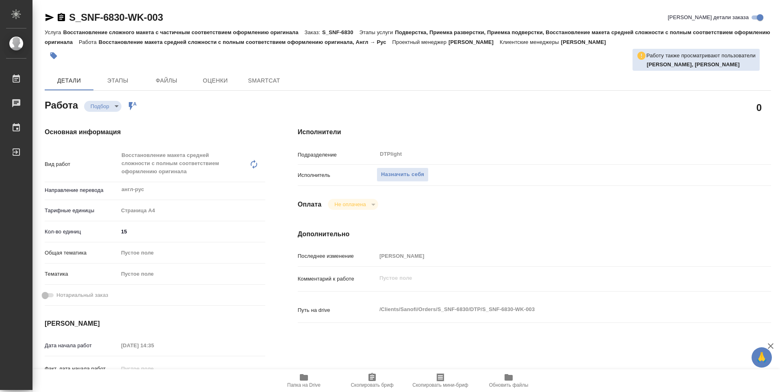
type textarea "x"
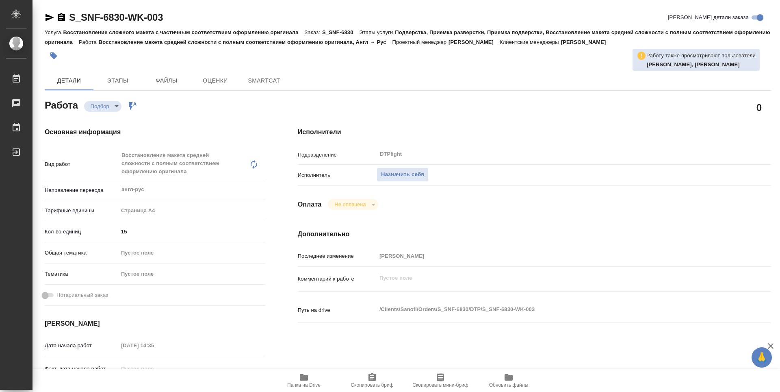
type textarea "x"
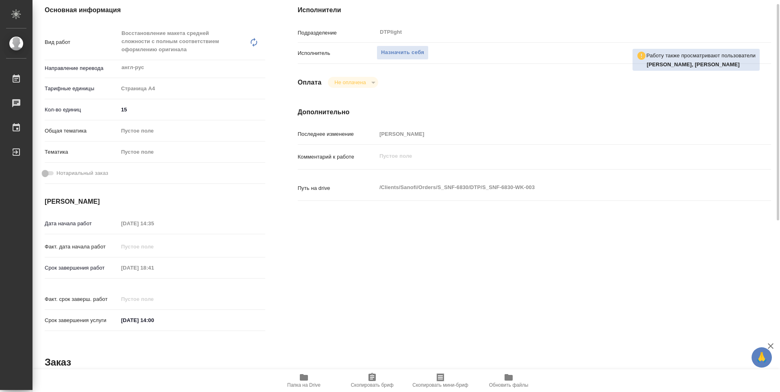
type textarea "x"
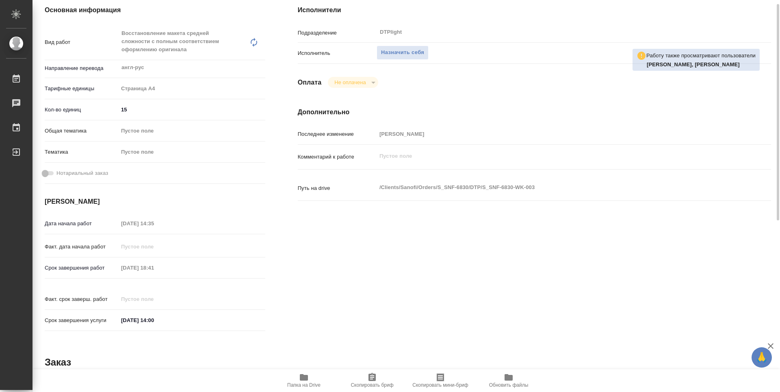
scroll to position [203, 0]
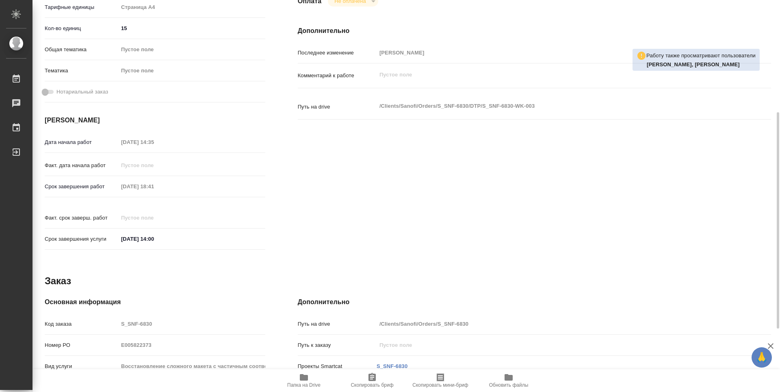
type textarea "x"
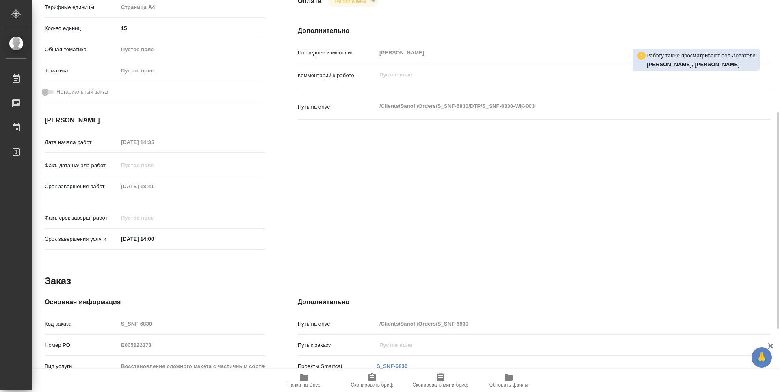
click at [309, 383] on span "Папка на Drive" at bounding box center [303, 385] width 33 height 6
type textarea "x"
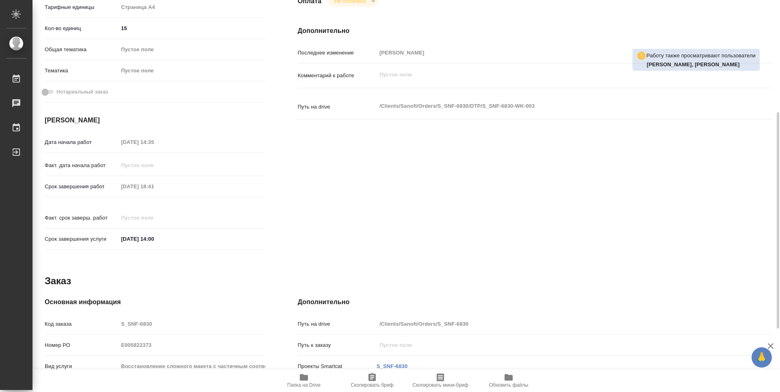
type textarea "x"
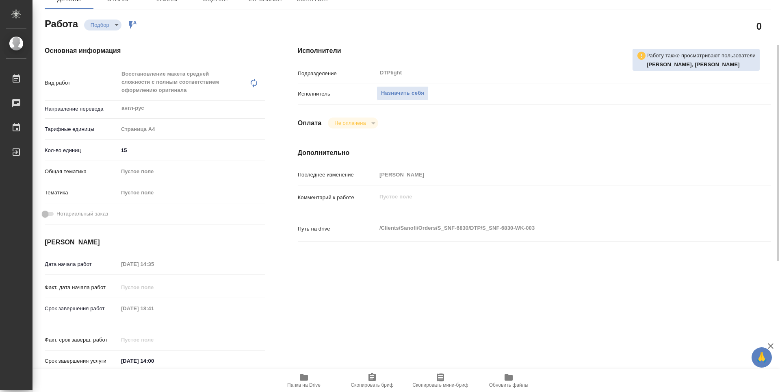
click at [291, 377] on span "Папка на Drive" at bounding box center [304, 379] width 59 height 15
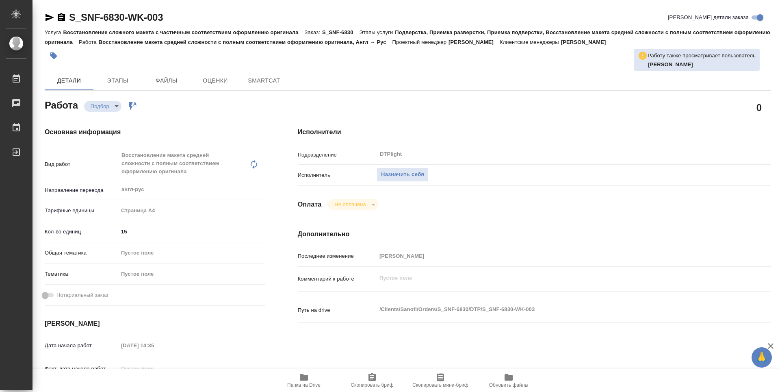
type textarea "x"
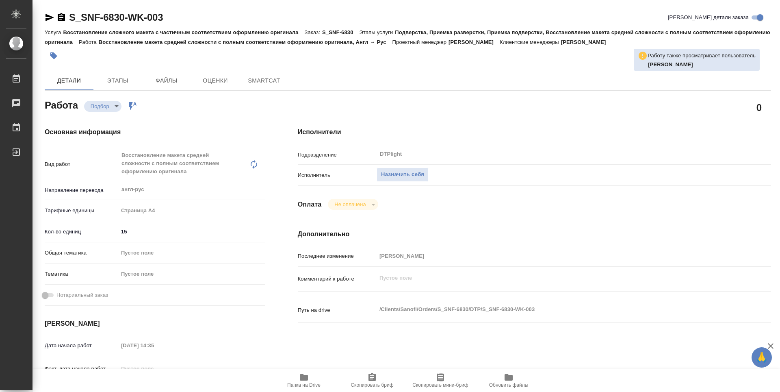
type textarea "x"
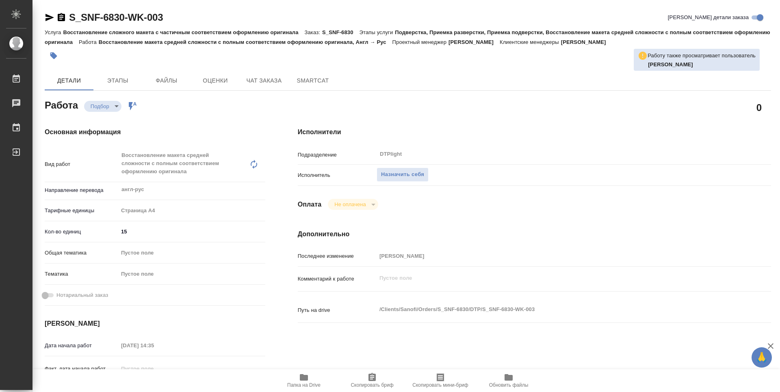
click at [321, 381] on span "Папка на Drive" at bounding box center [304, 379] width 59 height 15
type textarea "x"
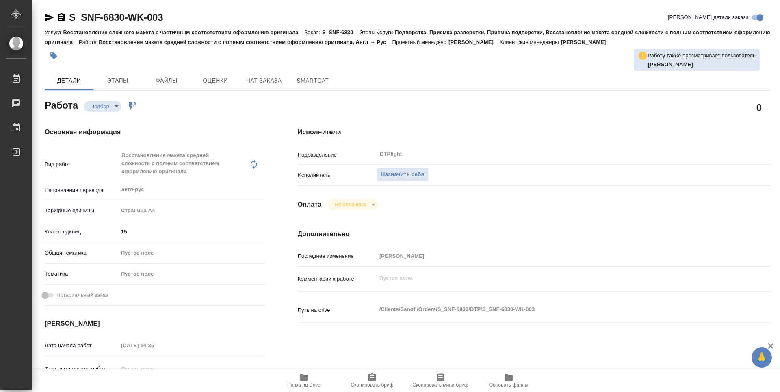
type textarea "x"
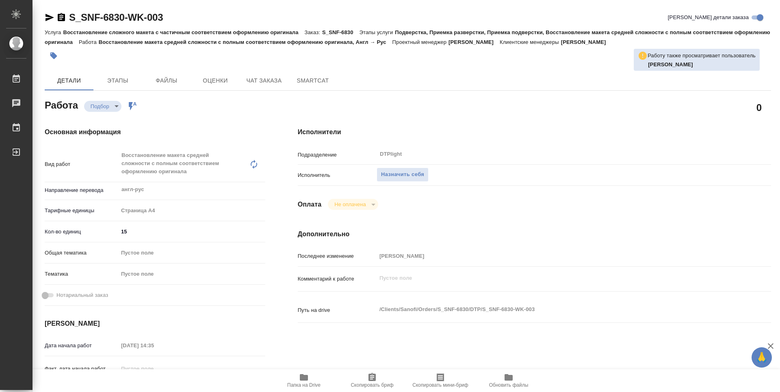
type textarea "x"
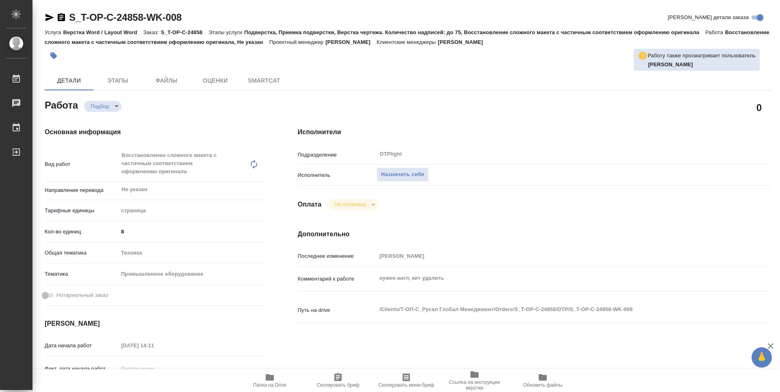
type textarea "x"
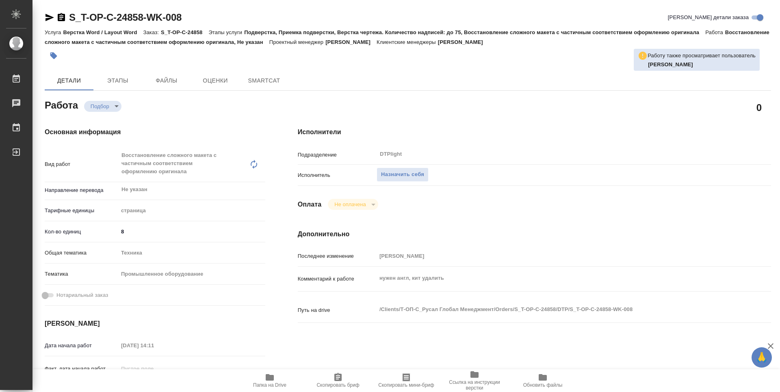
type textarea "x"
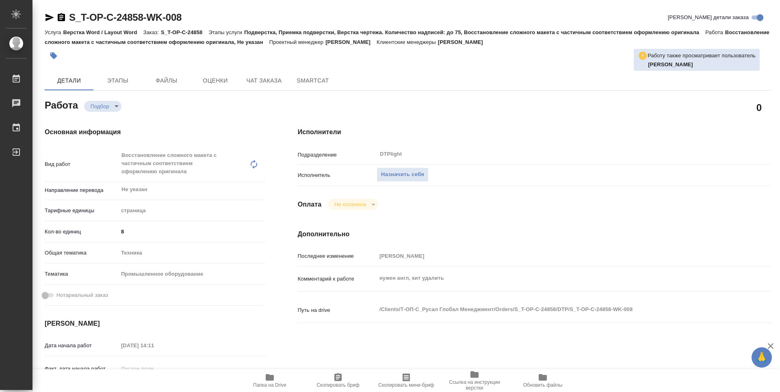
type textarea "x"
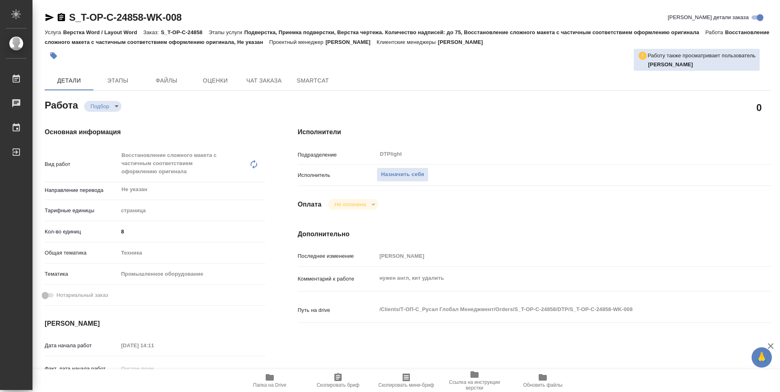
click at [271, 376] on icon "button" at bounding box center [270, 377] width 8 height 7
type textarea "x"
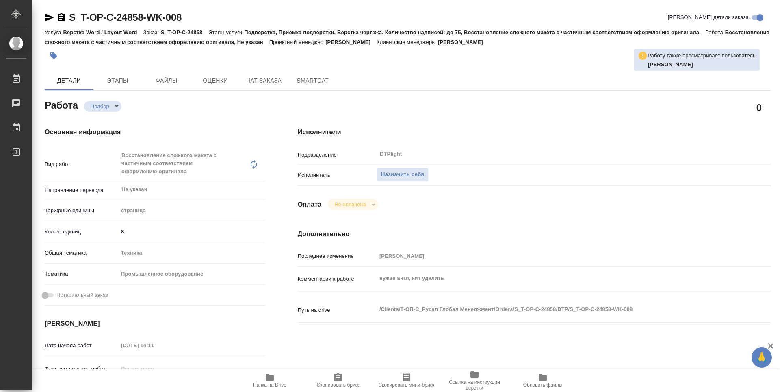
type textarea "x"
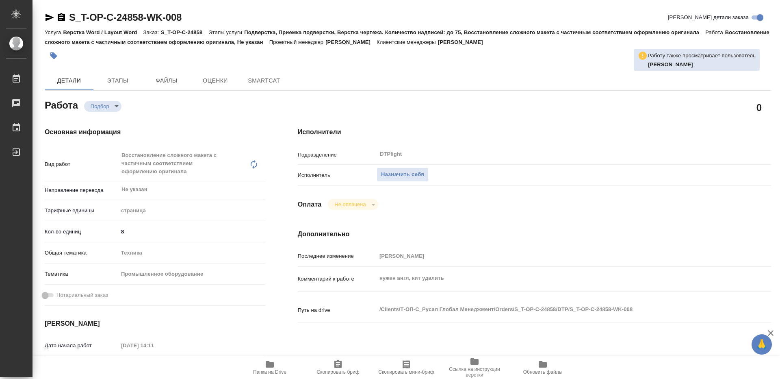
type textarea "x"
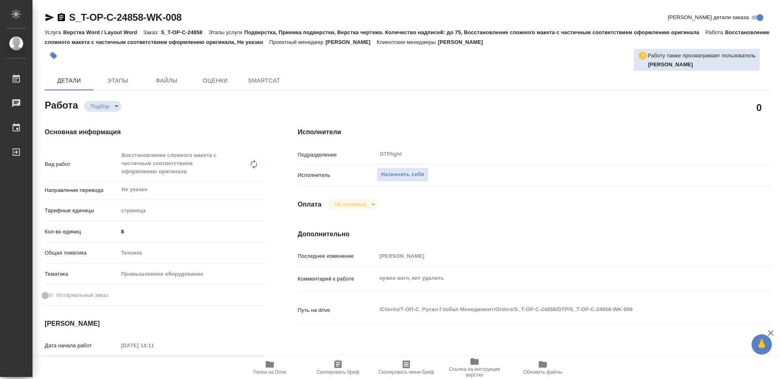
type textarea "x"
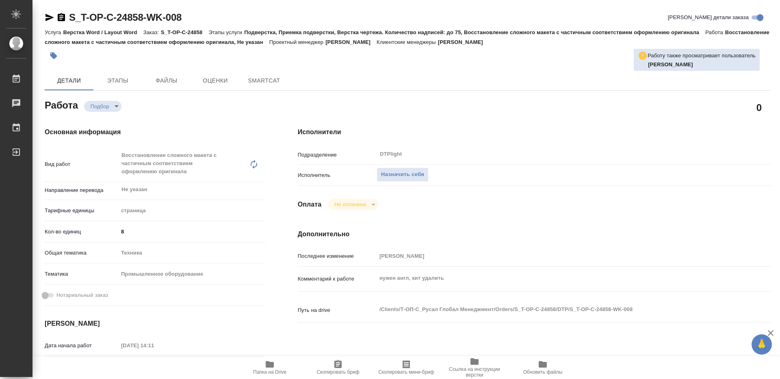
type textarea "x"
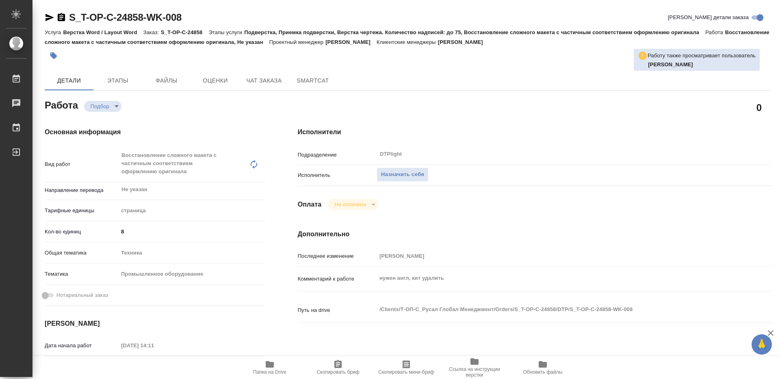
type textarea "x"
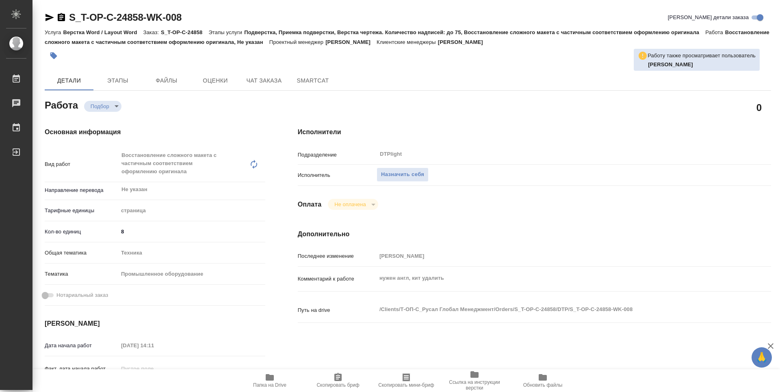
type textarea "x"
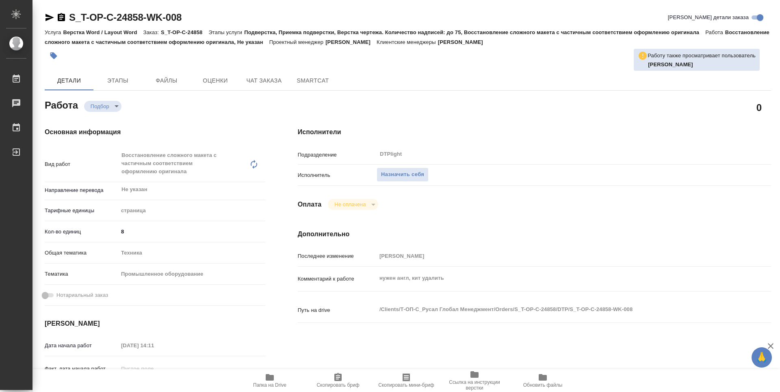
type textarea "x"
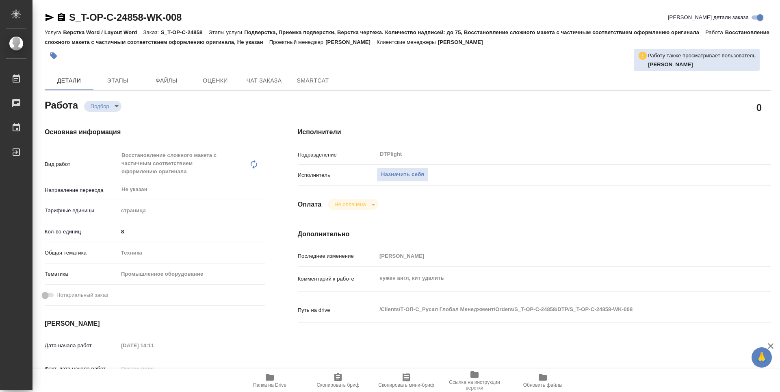
type textarea "x"
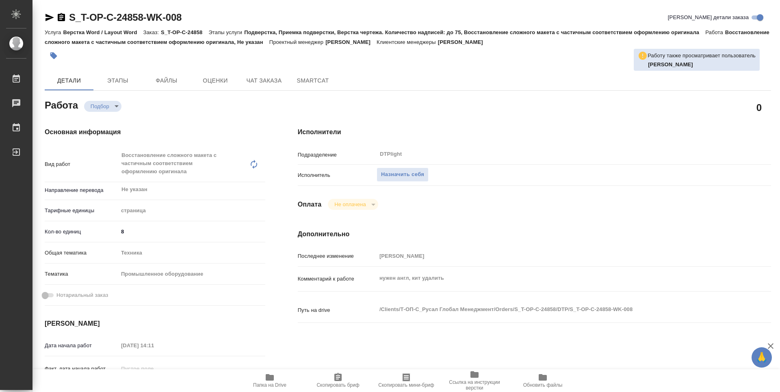
click at [266, 378] on icon "button" at bounding box center [270, 377] width 8 height 7
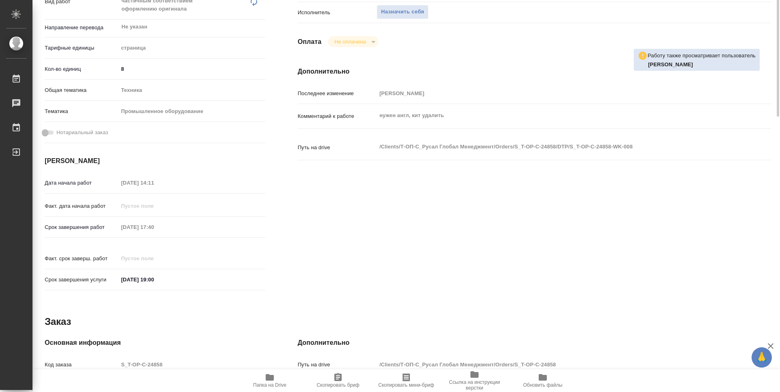
scroll to position [41, 0]
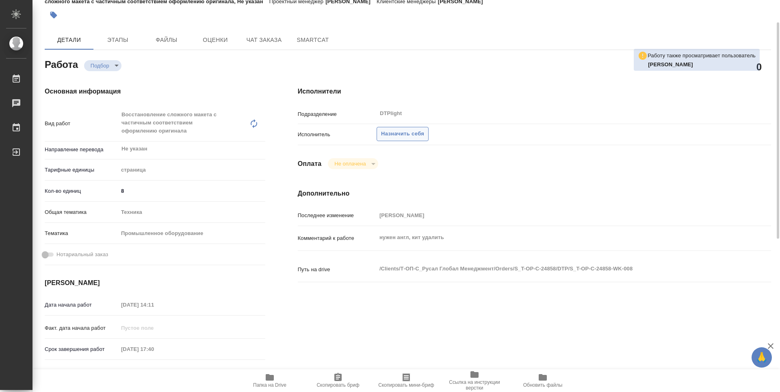
click at [412, 134] on span "Назначить себя" at bounding box center [402, 133] width 43 height 9
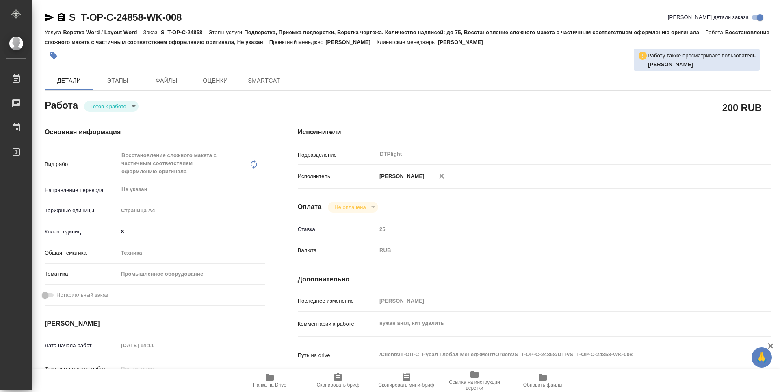
type textarea "x"
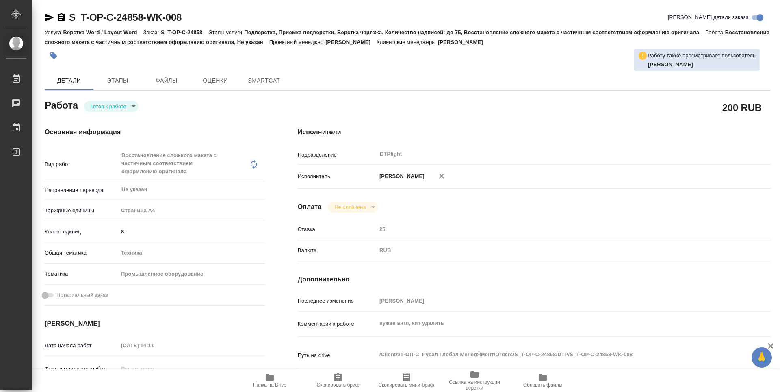
type textarea "x"
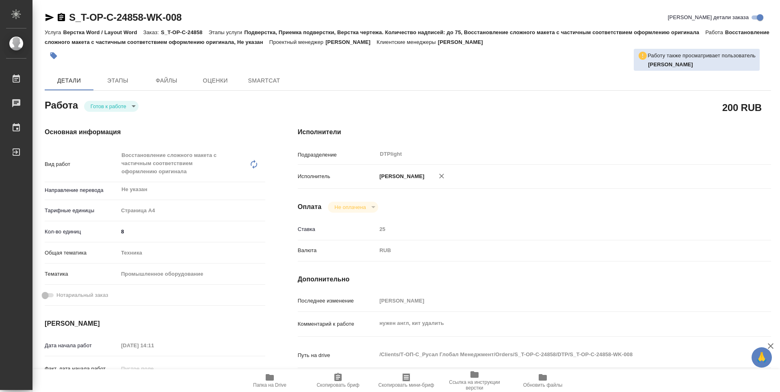
type textarea "x"
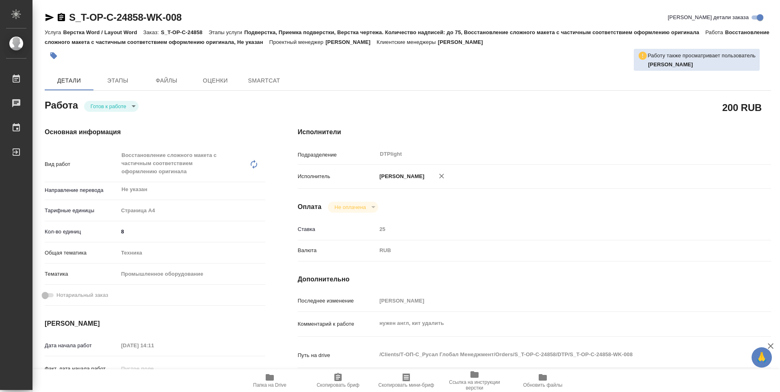
type textarea "x"
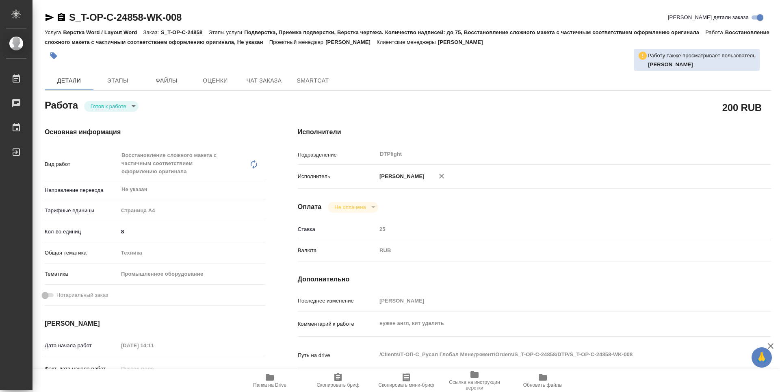
click at [132, 104] on body "🙏 .cls-1 fill:#fff; AWATERA Guselnikov Roman Работы Чаты График Выйти S_T-OP-C-…" at bounding box center [390, 196] width 780 height 392
click at [104, 103] on button "В работе" at bounding box center [104, 106] width 27 height 9
type textarea "x"
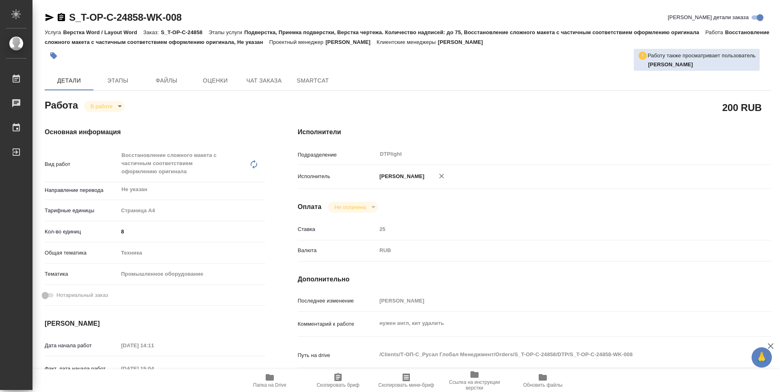
type textarea "x"
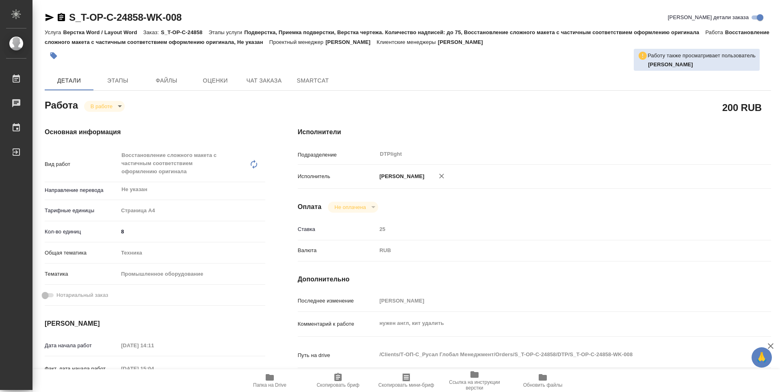
type textarea "x"
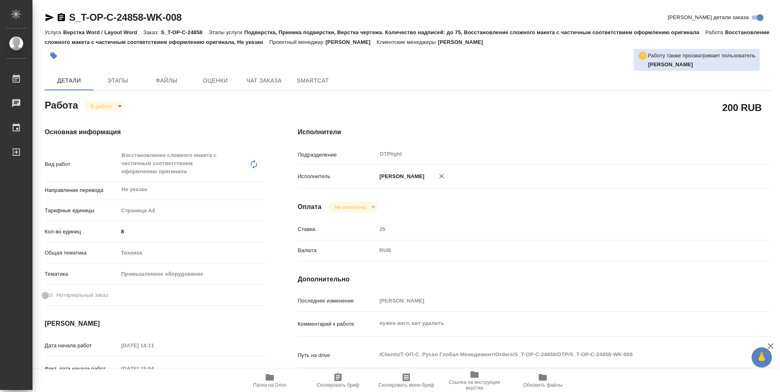
type textarea "x"
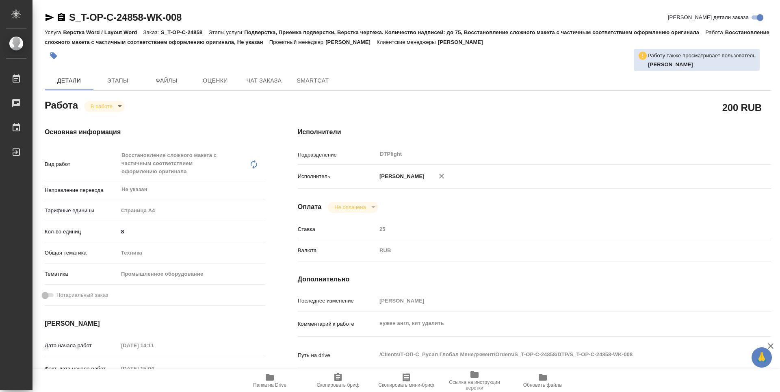
type textarea "x"
click at [64, 18] on icon "button" at bounding box center [61, 17] width 7 height 8
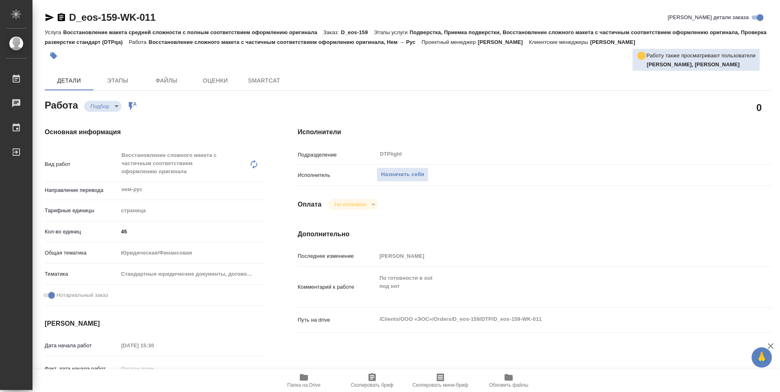
type textarea "x"
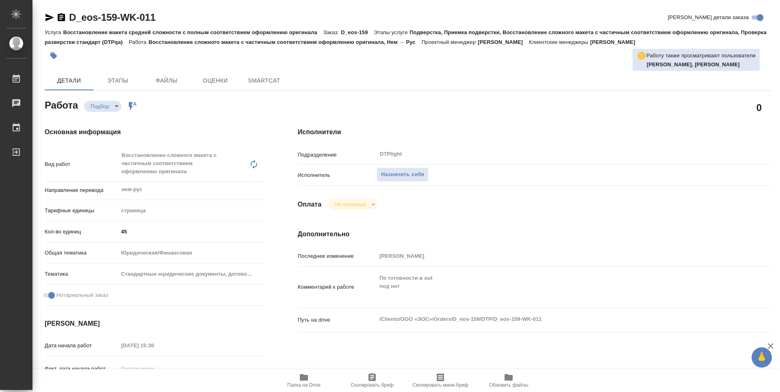
type textarea "x"
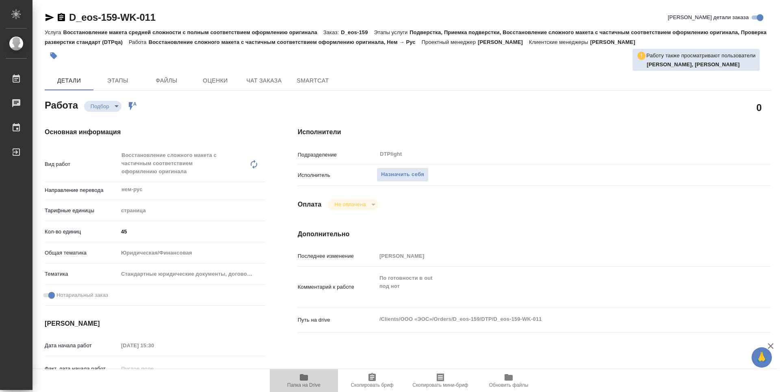
click at [308, 381] on icon "button" at bounding box center [304, 377] width 10 height 10
type textarea "x"
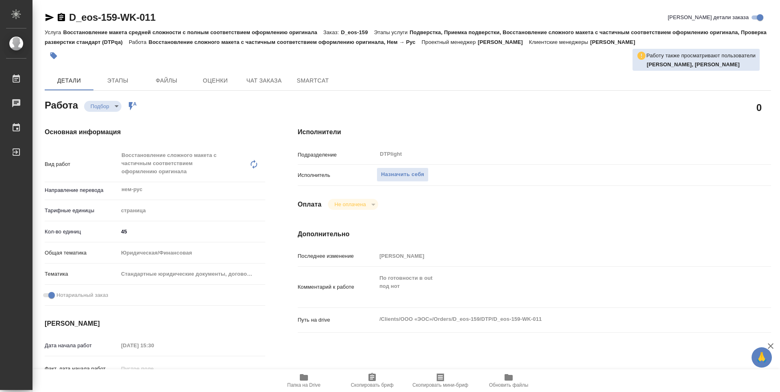
type textarea "x"
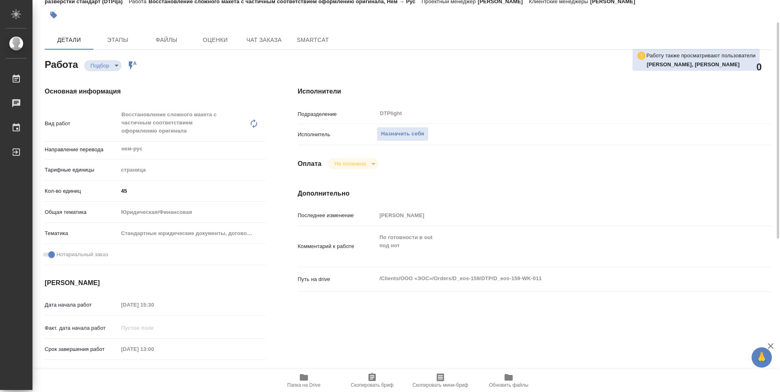
type textarea "x"
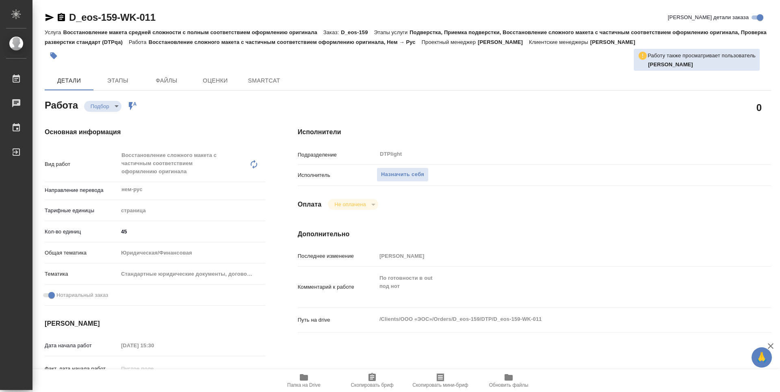
type textarea "x"
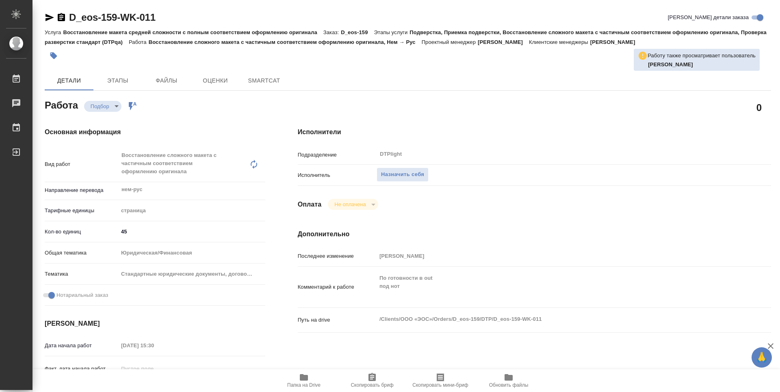
type textarea "x"
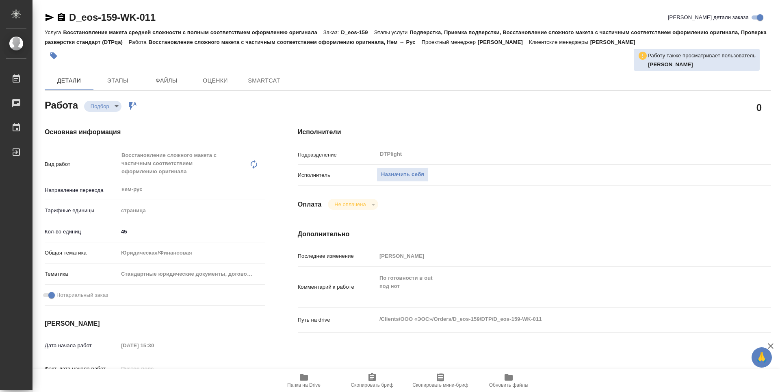
type textarea "x"
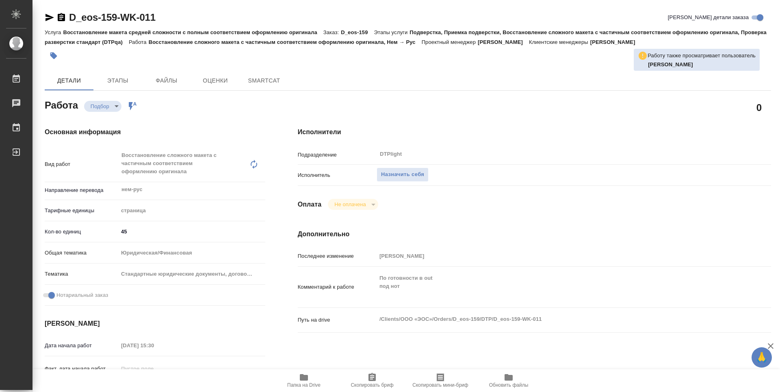
type textarea "x"
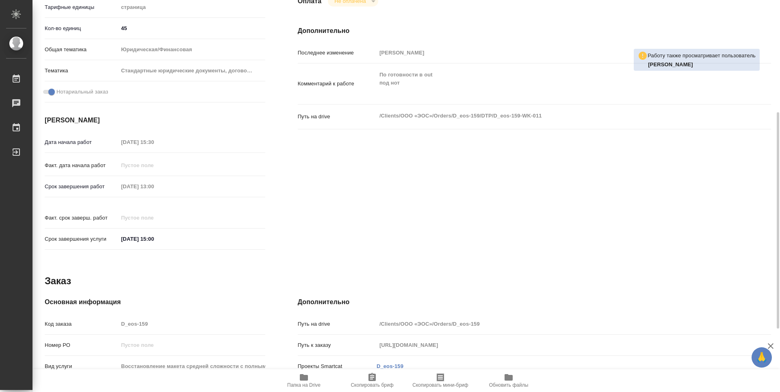
type textarea "x"
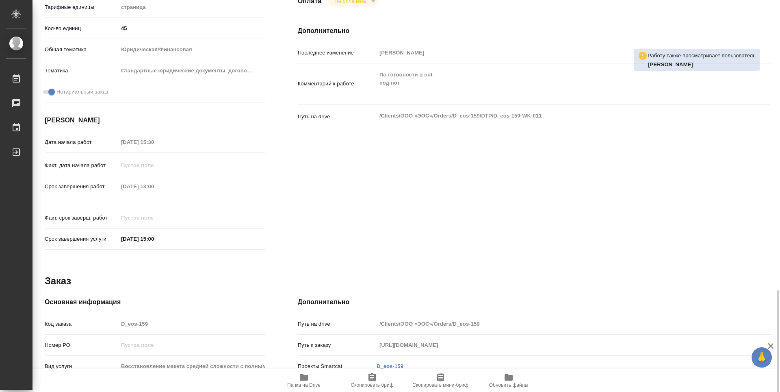
scroll to position [318, 0]
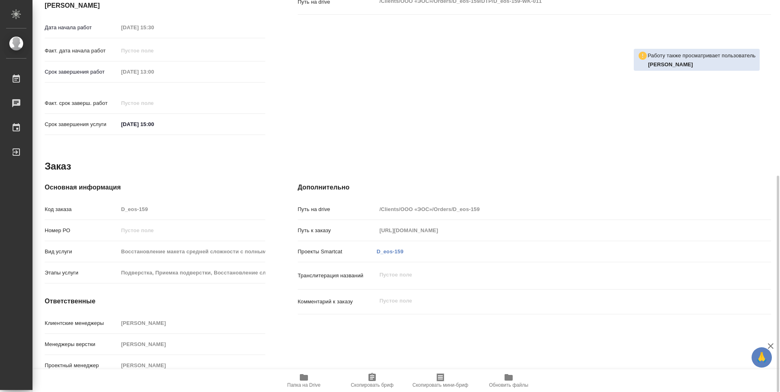
type textarea "x"
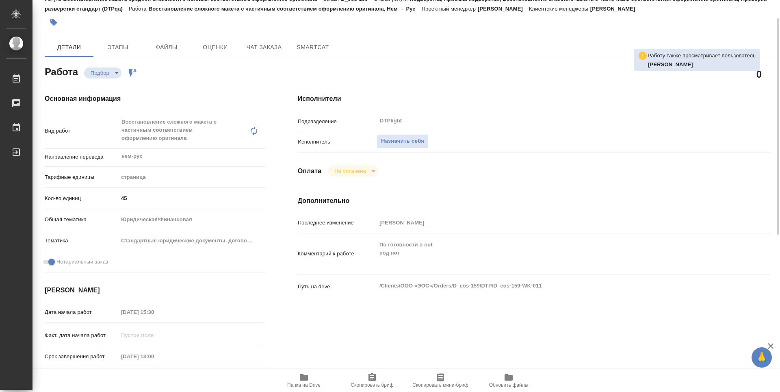
scroll to position [0, 0]
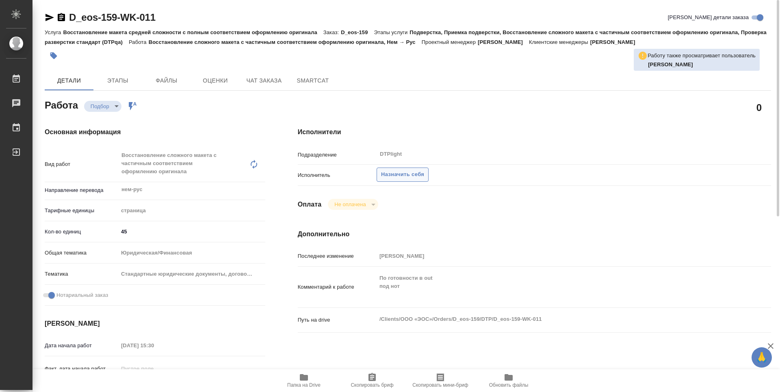
click at [409, 180] on button "Назначить себя" at bounding box center [403, 174] width 52 height 14
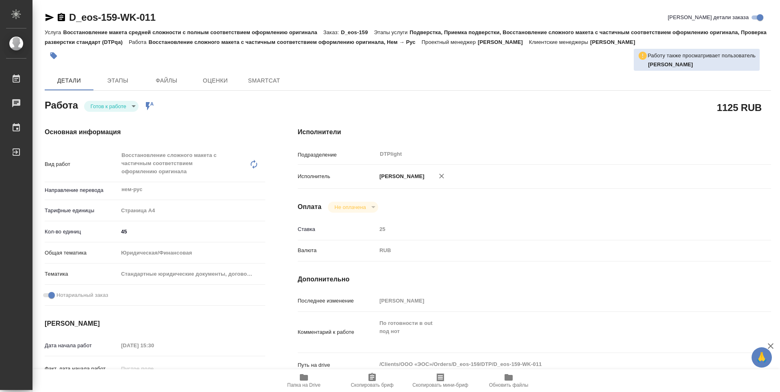
type textarea "x"
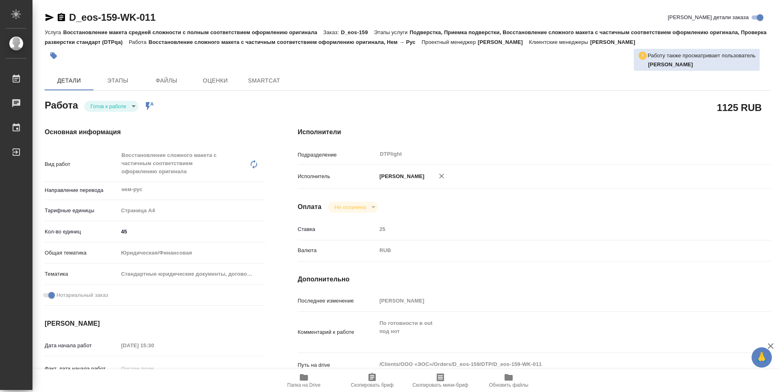
type textarea "x"
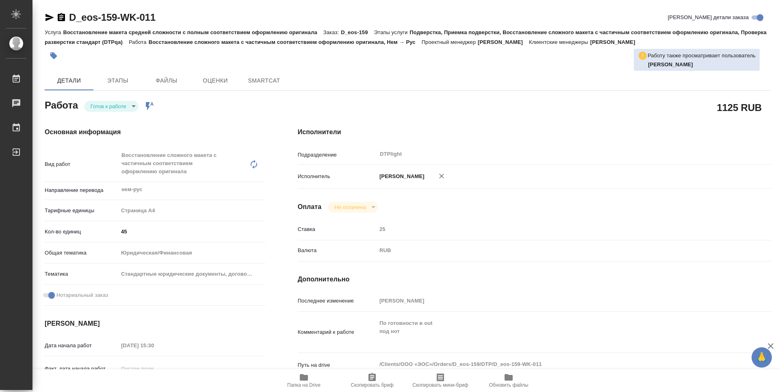
type textarea "x"
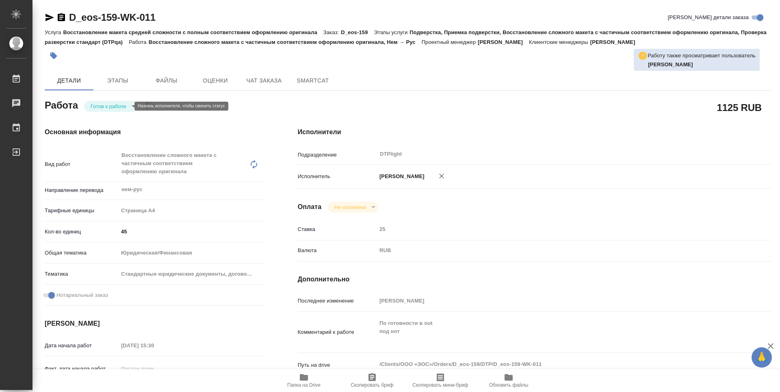
click at [124, 103] on body "🙏 .cls-1 fill:#fff; AWATERA Guselnikov Roman Работы Чаты График Выйти D_eos-159…" at bounding box center [390, 196] width 780 height 392
click at [107, 106] on button "В работе" at bounding box center [104, 106] width 27 height 9
type textarea "x"
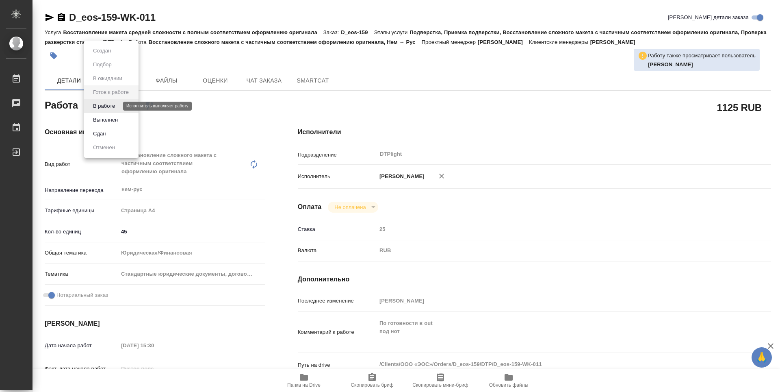
type textarea "x"
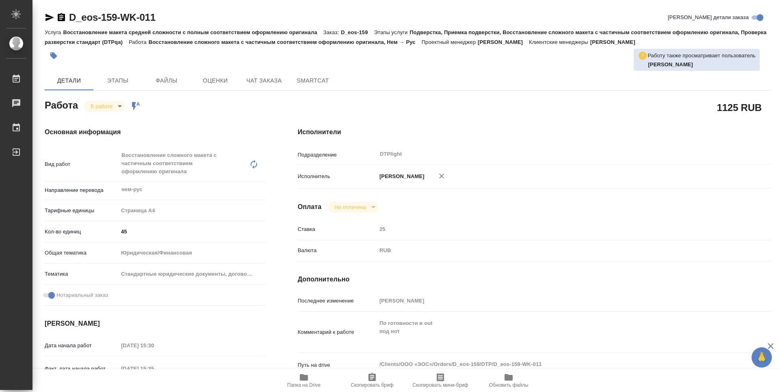
type textarea "x"
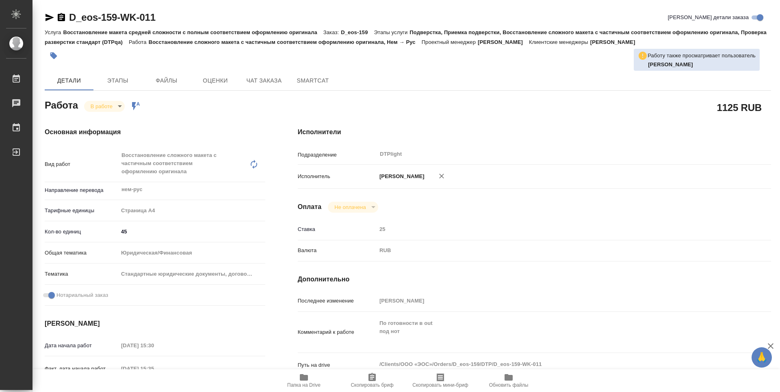
type textarea "x"
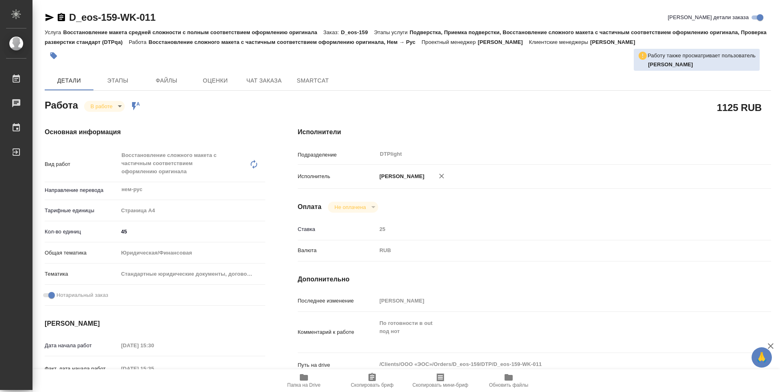
type textarea "x"
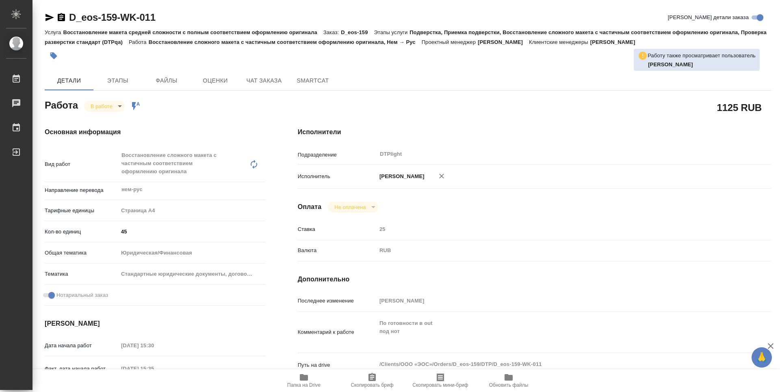
type textarea "x"
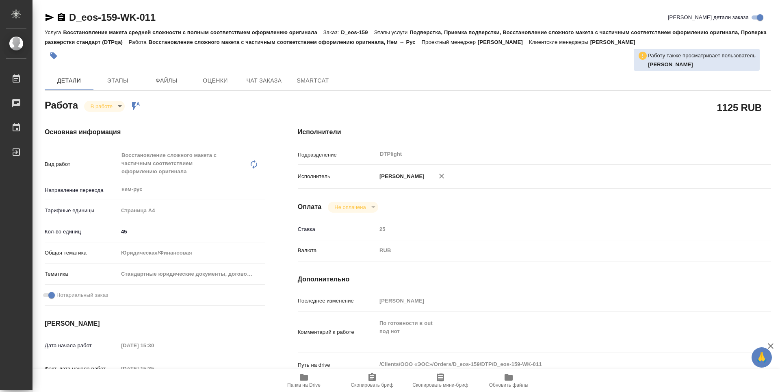
type textarea "x"
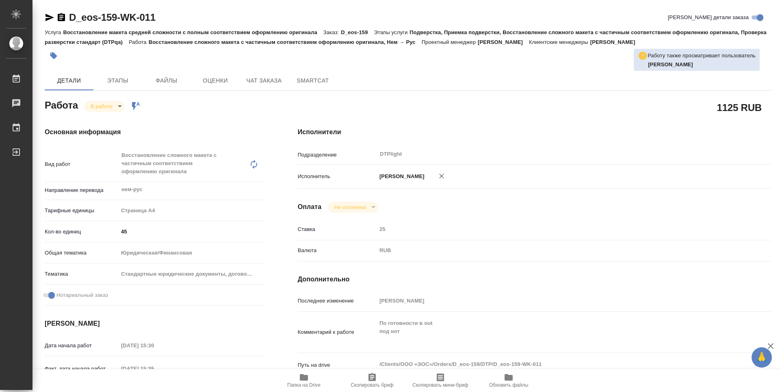
click at [61, 16] on icon "button" at bounding box center [61, 17] width 7 height 8
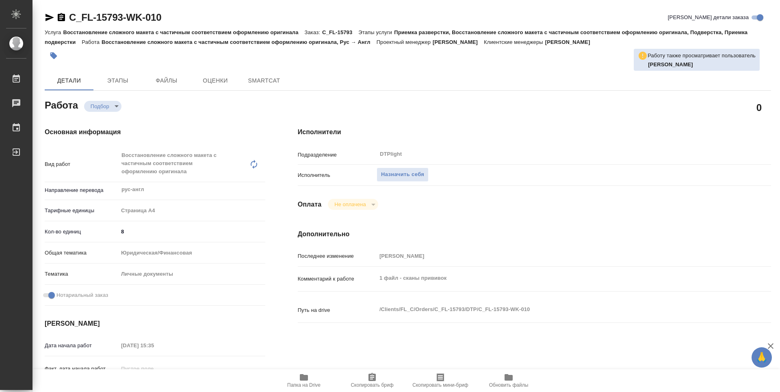
type textarea "x"
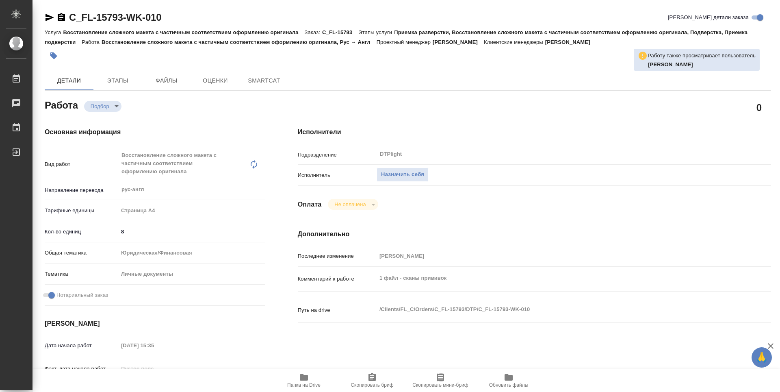
type textarea "x"
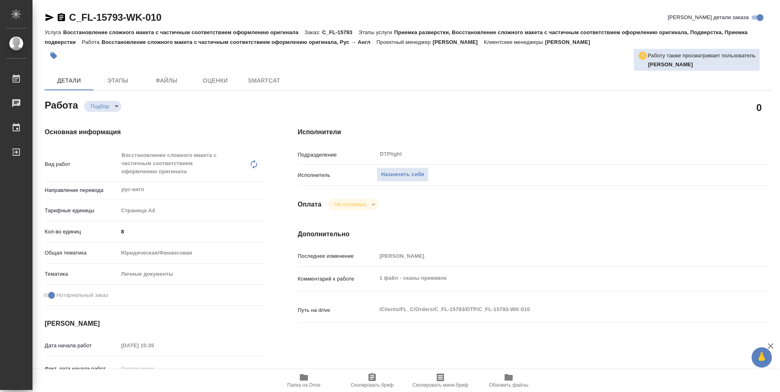
type textarea "x"
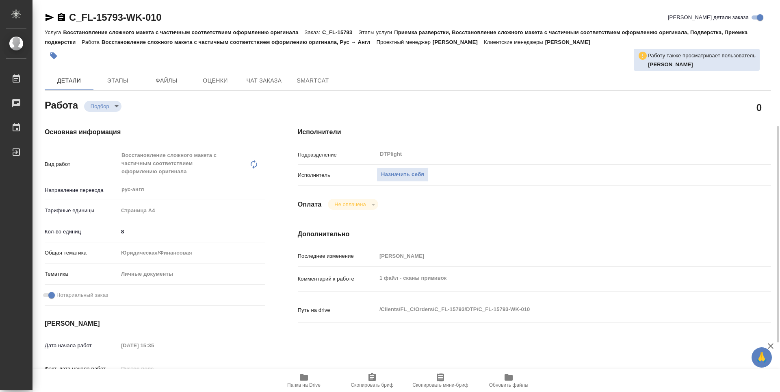
scroll to position [122, 0]
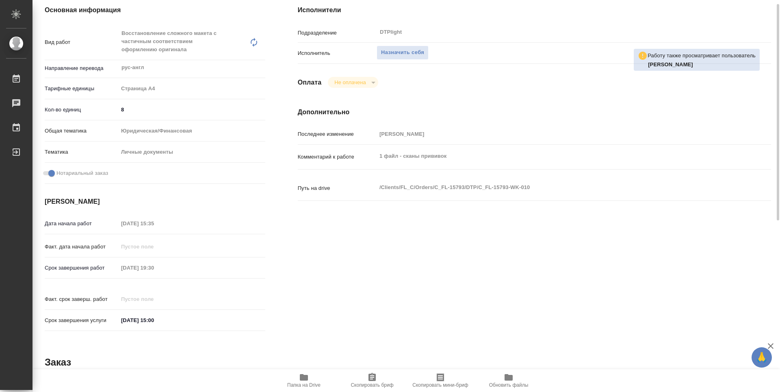
type textarea "x"
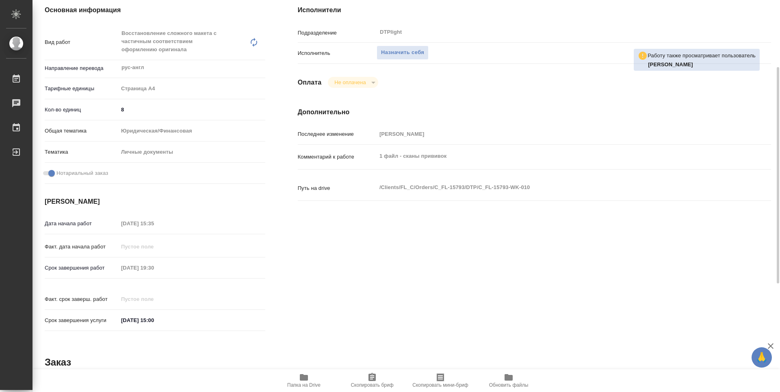
type textarea "x"
